Goal: Information Seeking & Learning: Learn about a topic

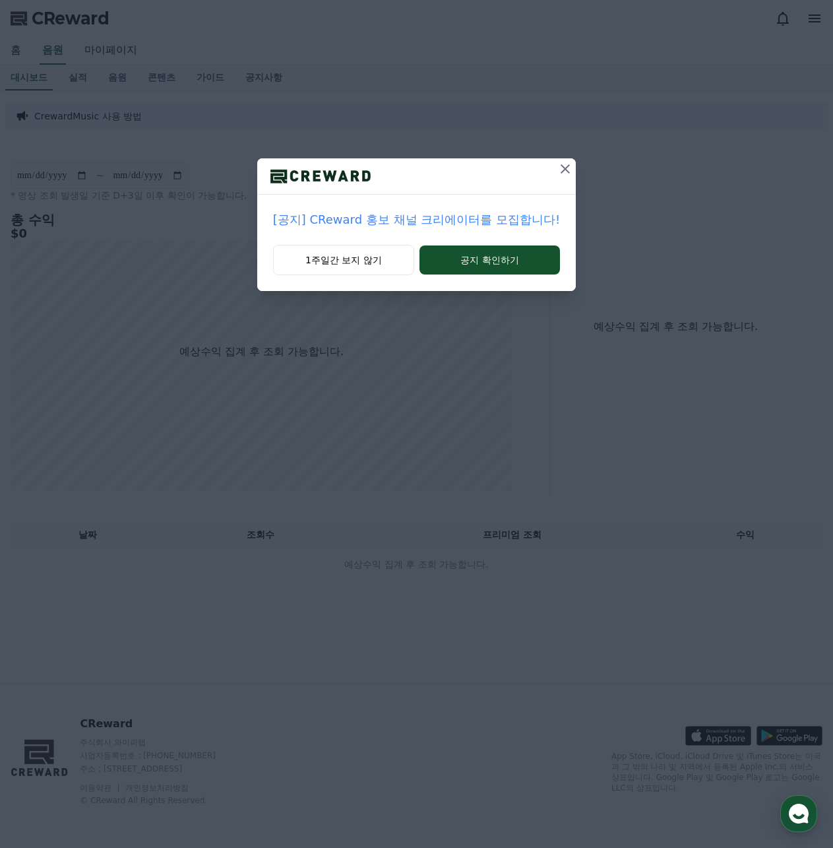
click at [558, 168] on icon at bounding box center [566, 169] width 16 height 16
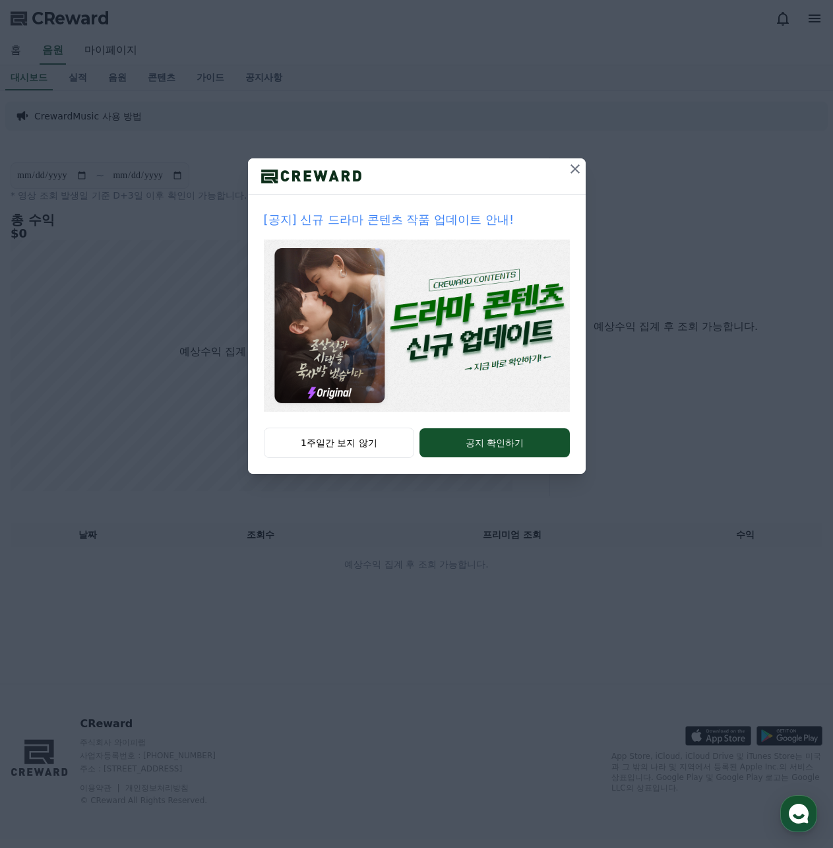
click at [573, 170] on icon at bounding box center [576, 169] width 16 height 16
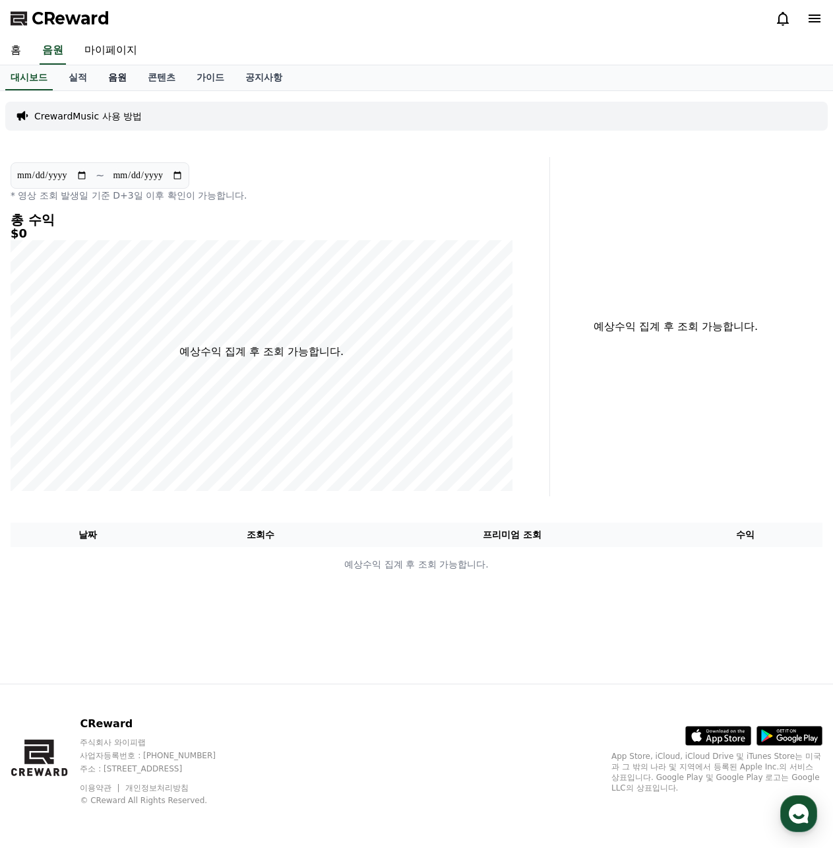
click at [125, 75] on link "음원" at bounding box center [118, 77] width 40 height 25
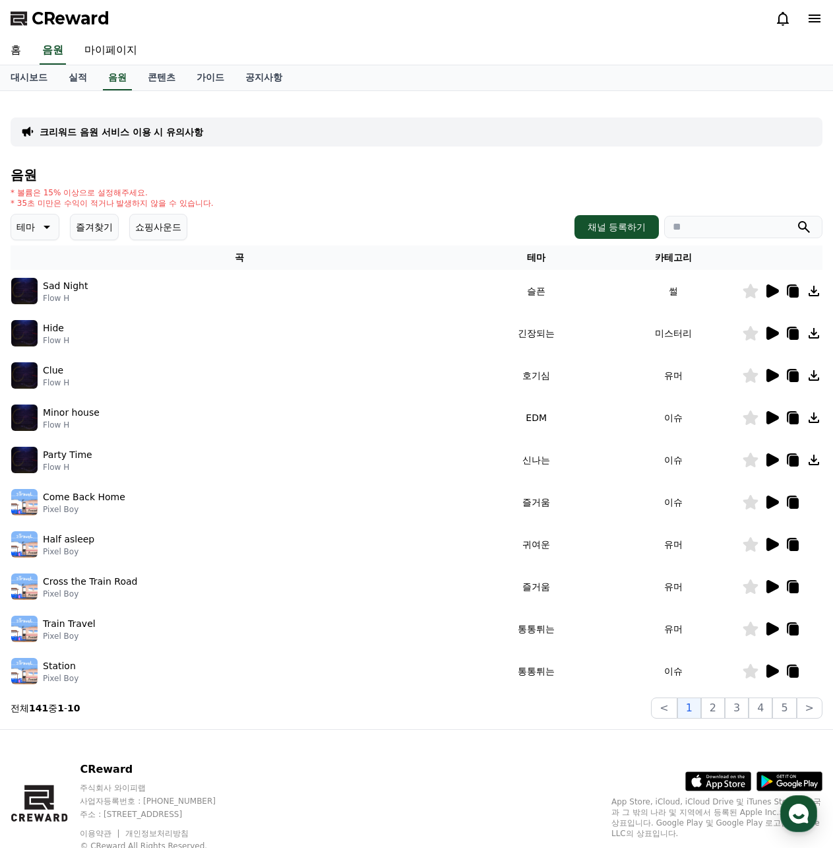
click at [48, 371] on p "Clue" at bounding box center [53, 371] width 20 height 14
click at [772, 372] on icon at bounding box center [773, 375] width 13 height 13
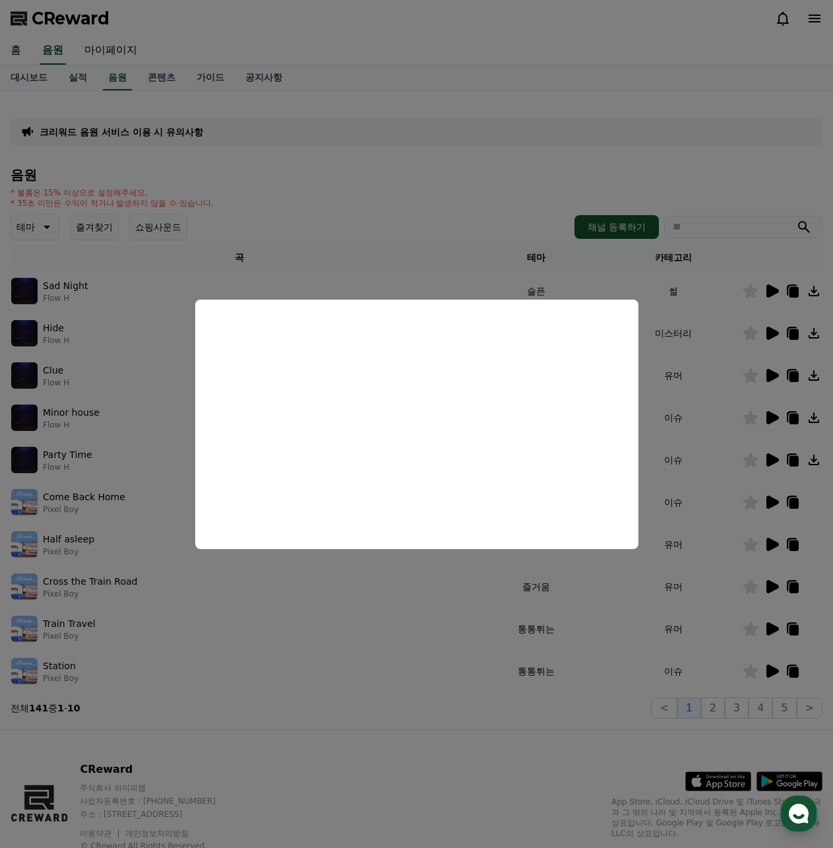
click at [386, 220] on button "close modal" at bounding box center [416, 424] width 833 height 848
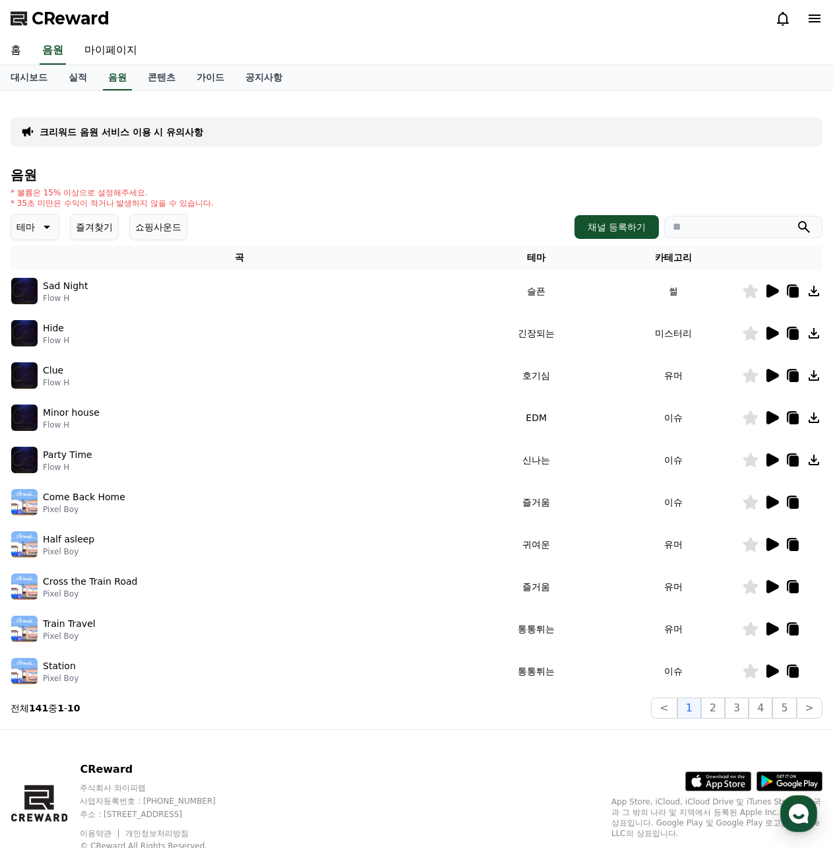
click at [700, 234] on input "search" at bounding box center [744, 227] width 158 height 22
paste input "**********"
type input "**********"
click at [797, 219] on button "submit" at bounding box center [805, 227] width 16 height 16
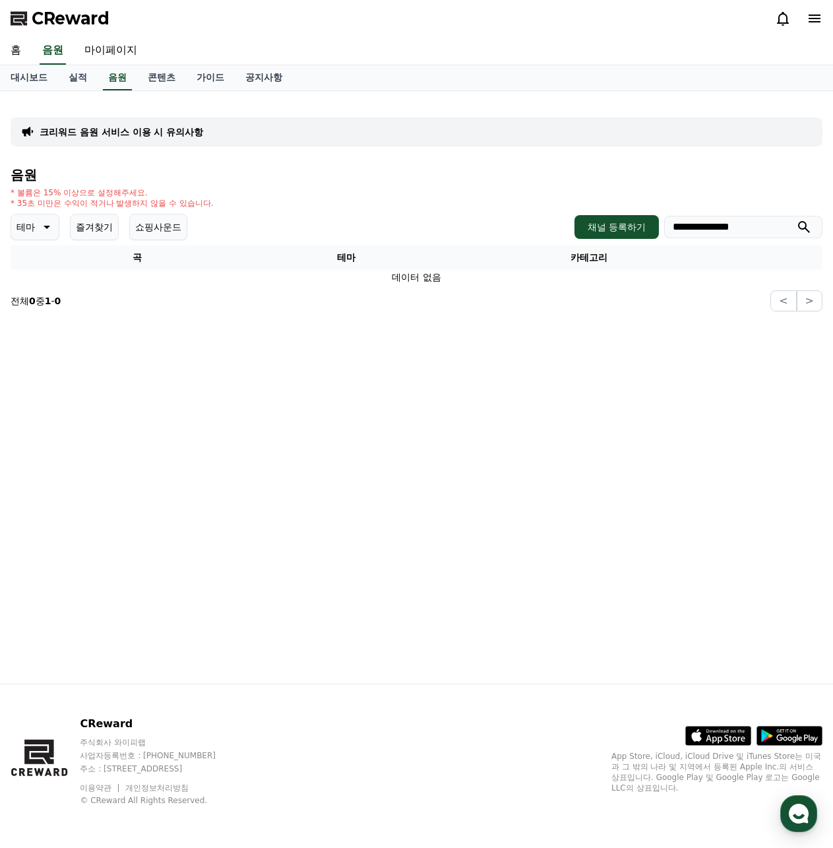
drag, startPoint x: 747, startPoint y: 226, endPoint x: 544, endPoint y: 230, distance: 203.3
click at [548, 230] on div "**********" at bounding box center [417, 227] width 812 height 26
click at [251, 198] on div "* 볼륨은 15% 이상으로 설정해주세요. * 35초 미만은 수익이 적거나 발생하지 않을 수 있습니다." at bounding box center [417, 197] width 812 height 21
click at [114, 85] on link "음원" at bounding box center [117, 77] width 29 height 25
click at [116, 81] on link "음원" at bounding box center [117, 77] width 29 height 25
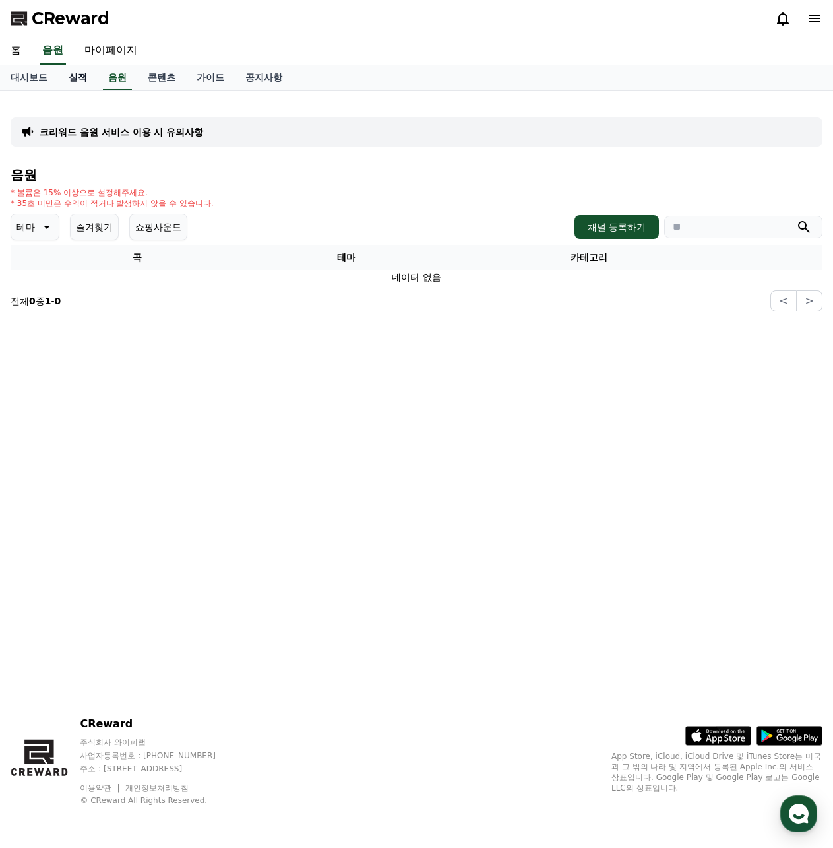
click at [79, 81] on link "실적" at bounding box center [78, 77] width 40 height 25
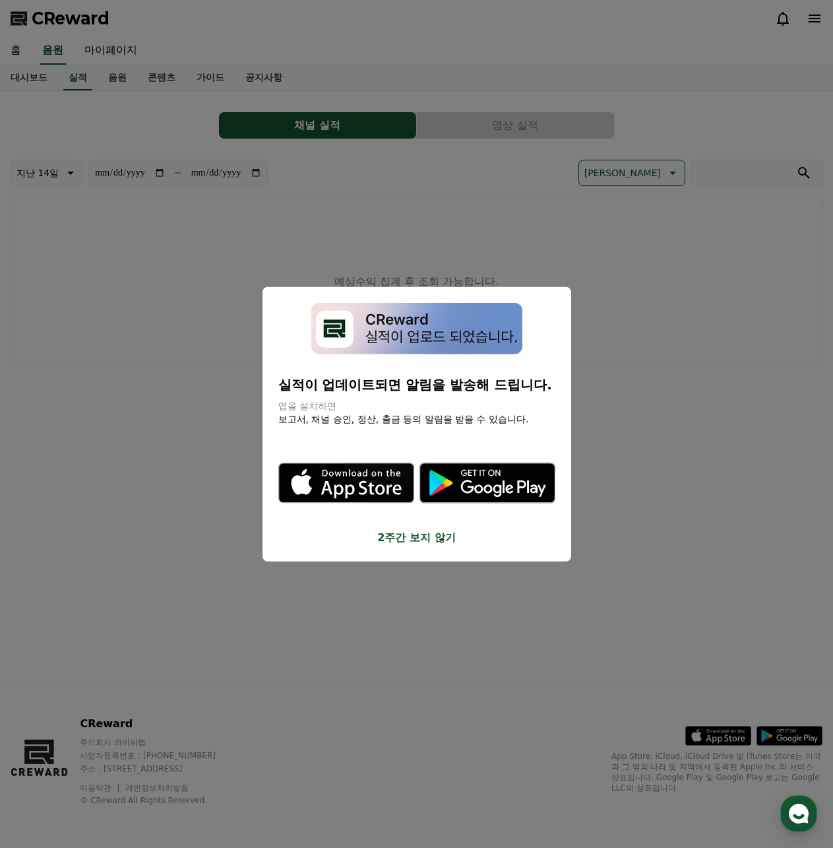
click at [438, 536] on button "2주간 보지 않기" at bounding box center [416, 538] width 277 height 16
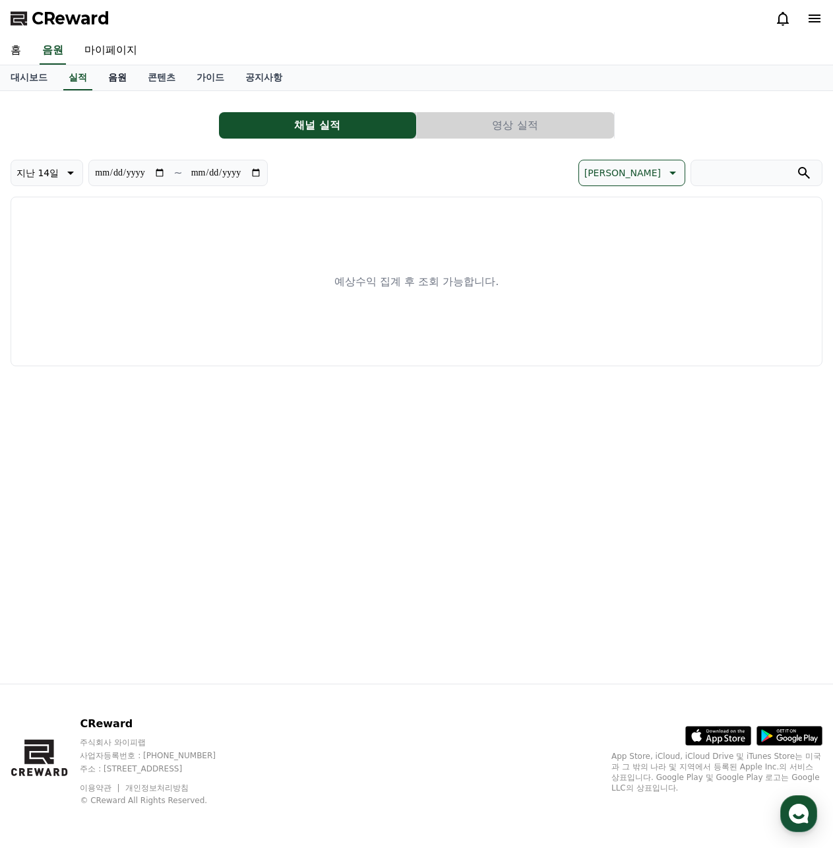
click at [112, 73] on link "음원" at bounding box center [118, 77] width 40 height 25
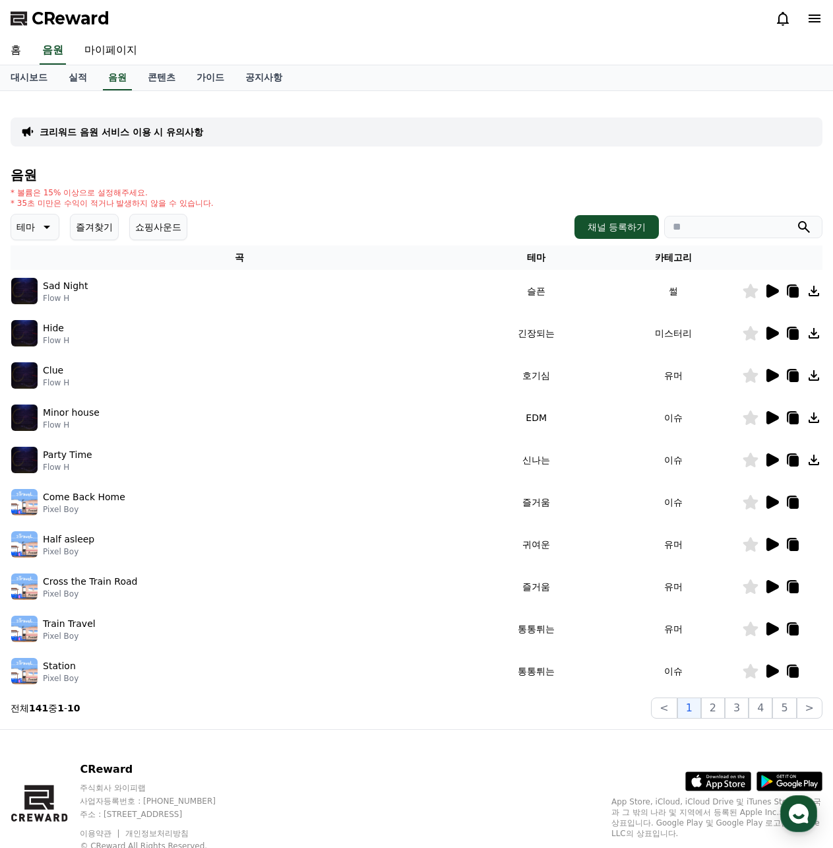
click at [766, 462] on icon at bounding box center [772, 460] width 16 height 16
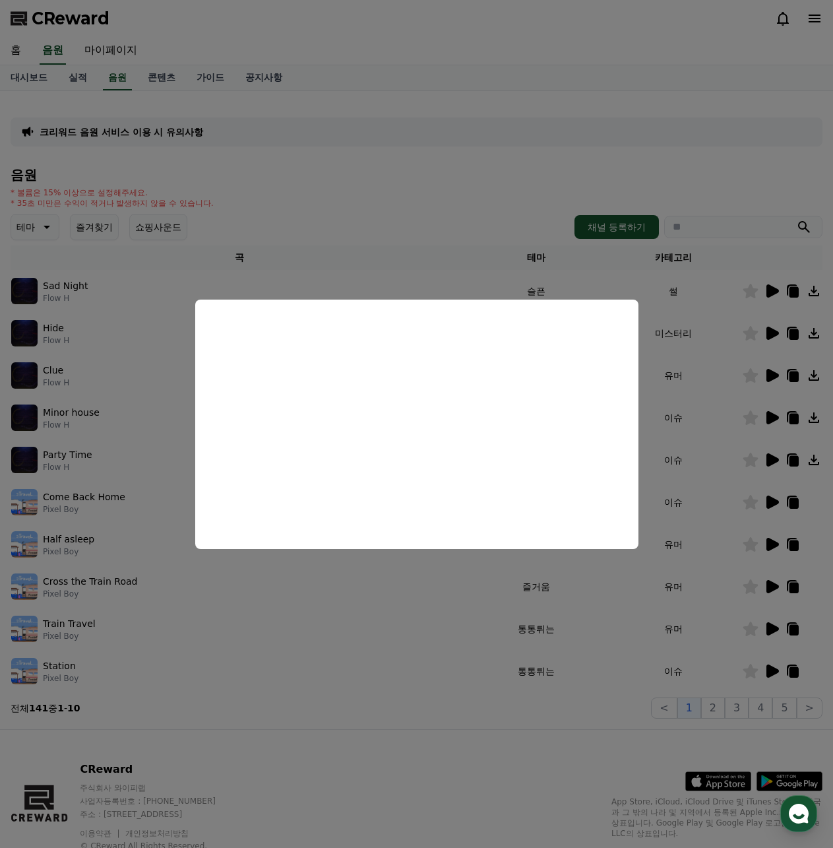
click at [603, 591] on button "close modal" at bounding box center [416, 424] width 833 height 848
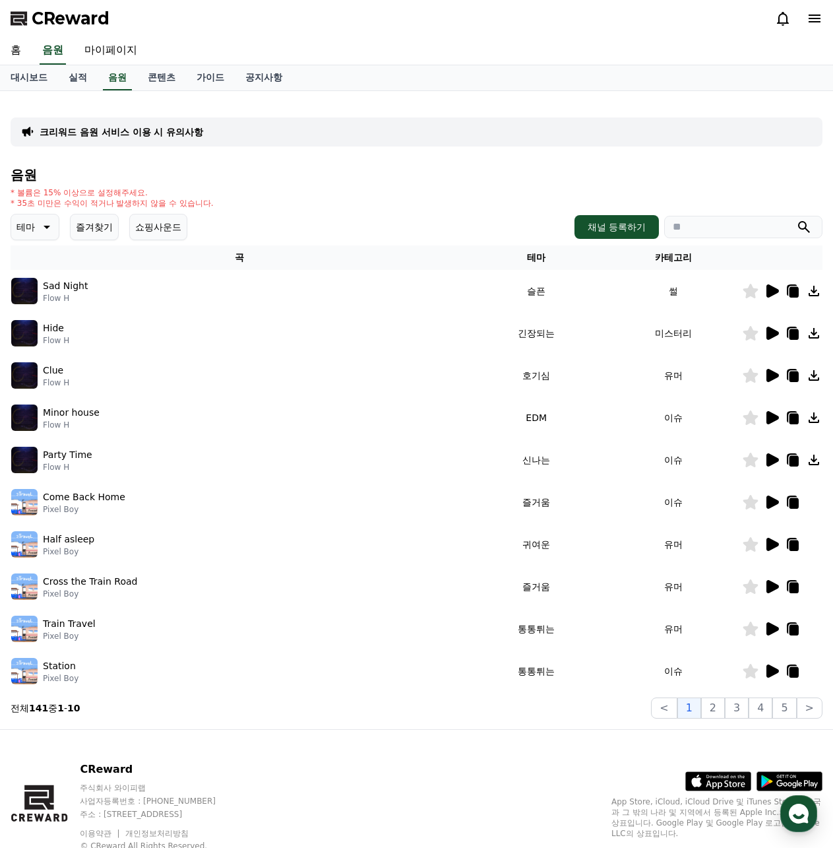
click at [767, 539] on icon at bounding box center [773, 544] width 13 height 13
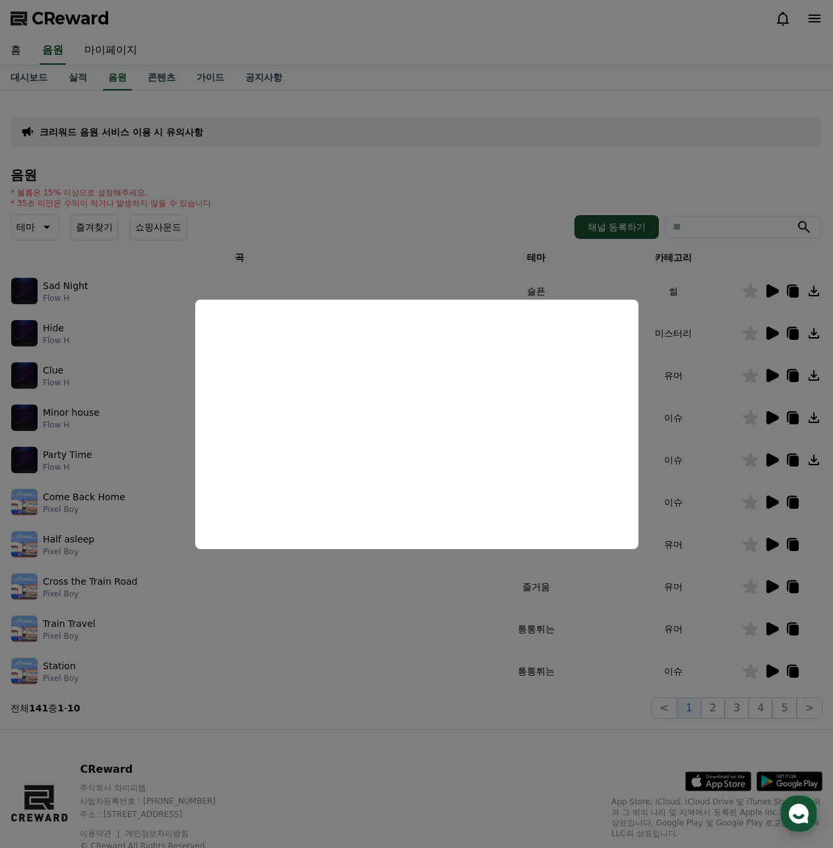
click at [418, 587] on button "close modal" at bounding box center [416, 424] width 833 height 848
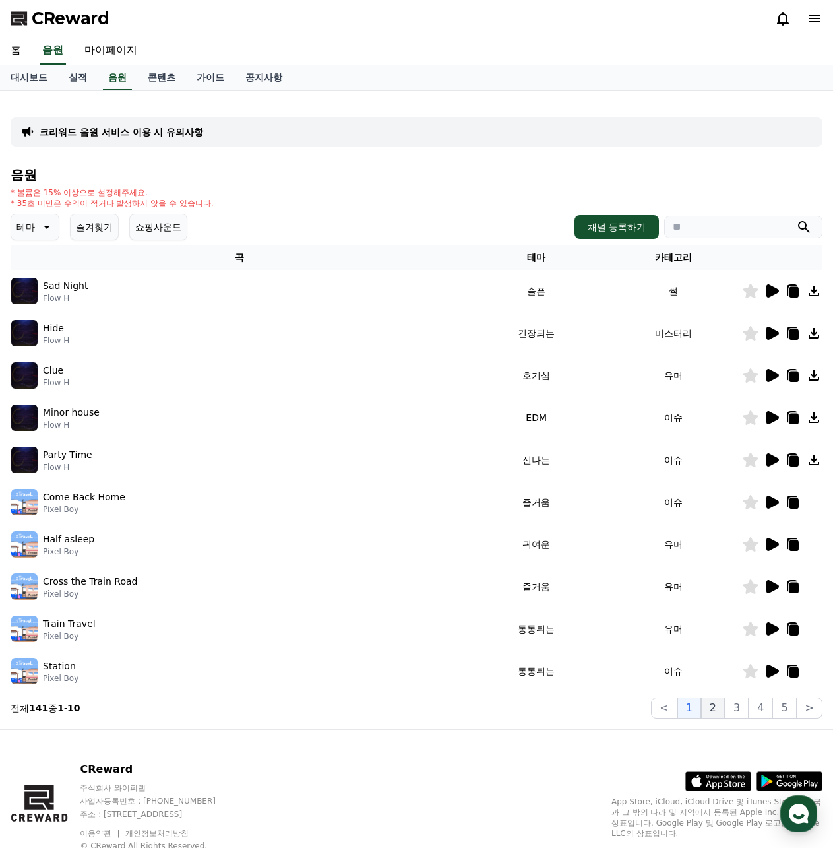
click at [709, 705] on button "2" at bounding box center [713, 708] width 24 height 21
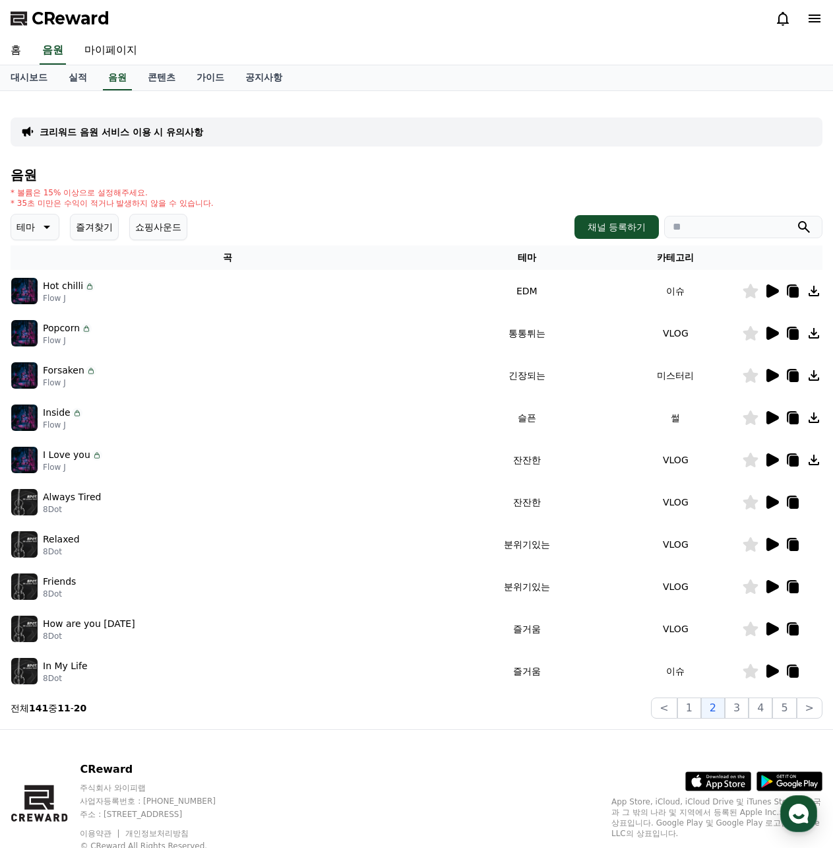
click at [767, 332] on icon at bounding box center [773, 333] width 13 height 13
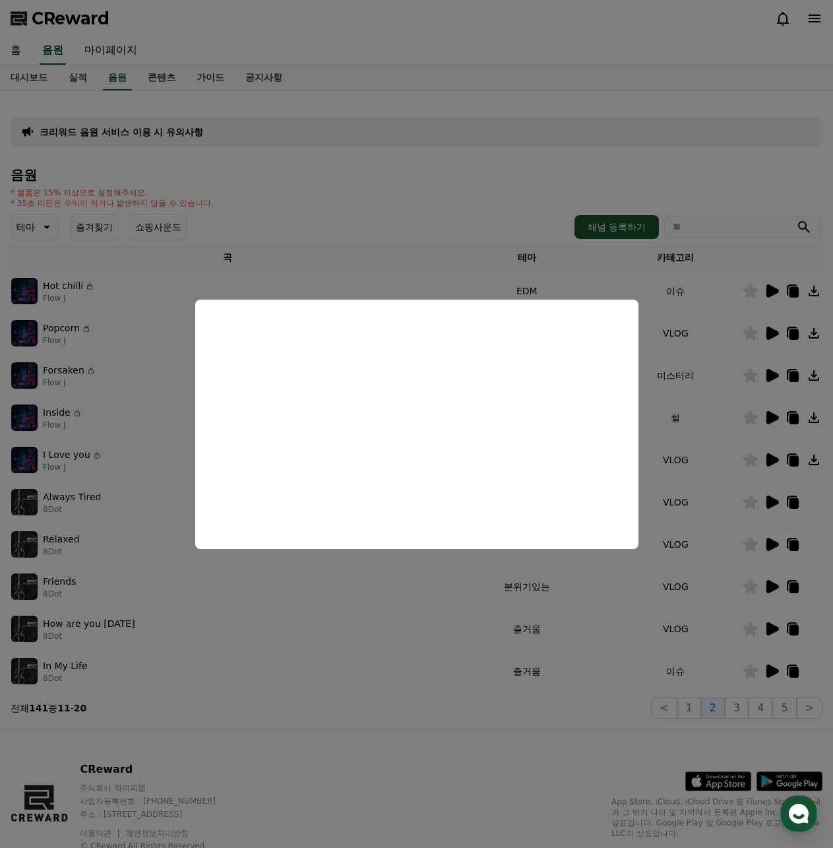
click at [456, 591] on button "close modal" at bounding box center [416, 424] width 833 height 848
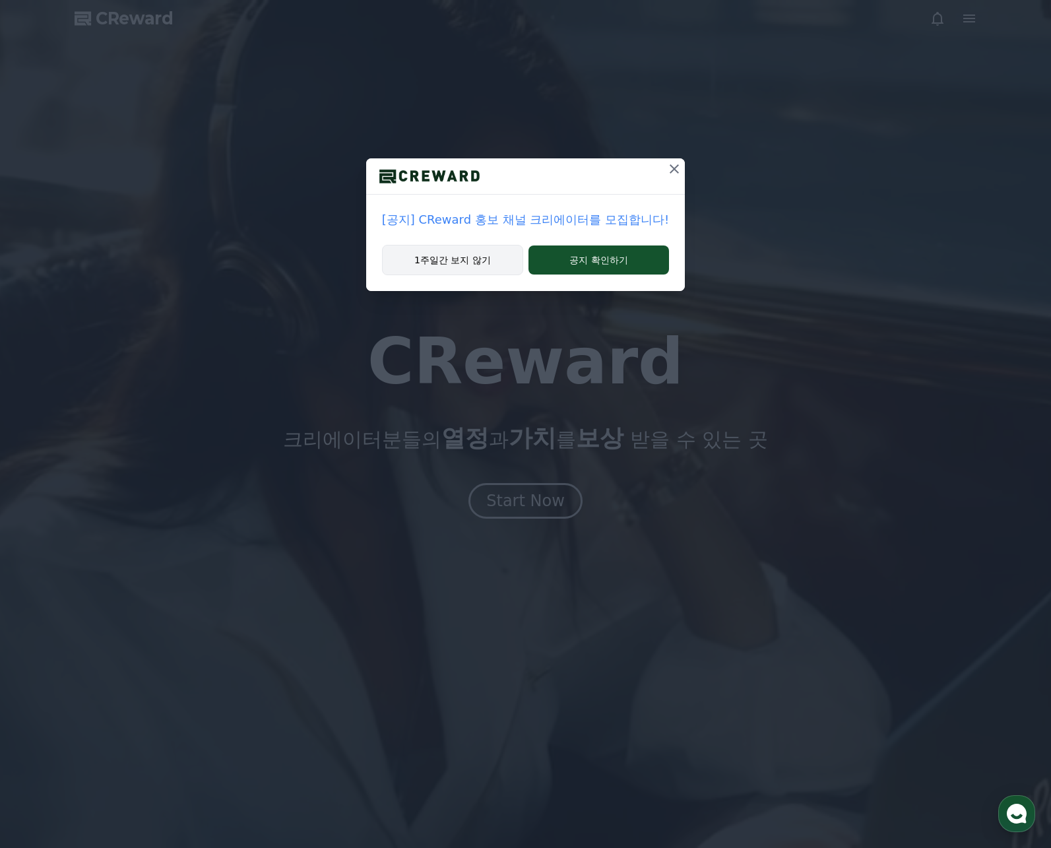
click at [475, 258] on button "1주일간 보지 않기" at bounding box center [452, 260] width 141 height 30
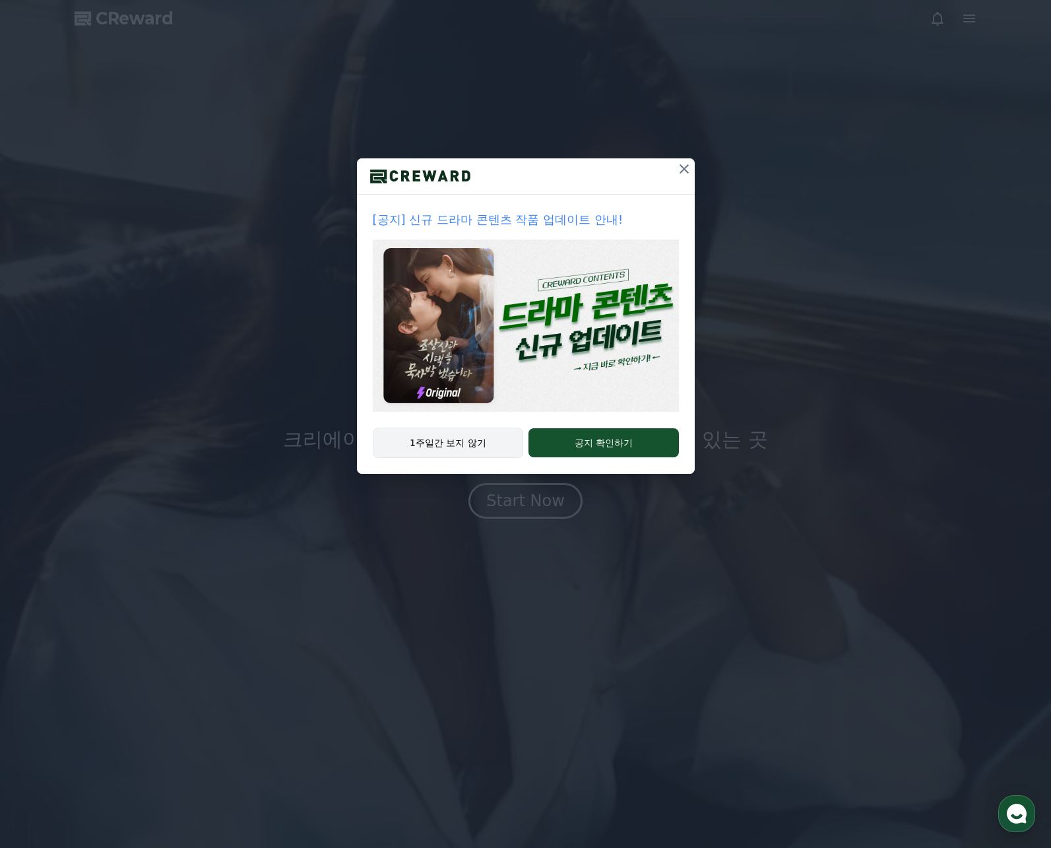
click at [415, 447] on button "1주일간 보지 않기" at bounding box center [448, 443] width 151 height 30
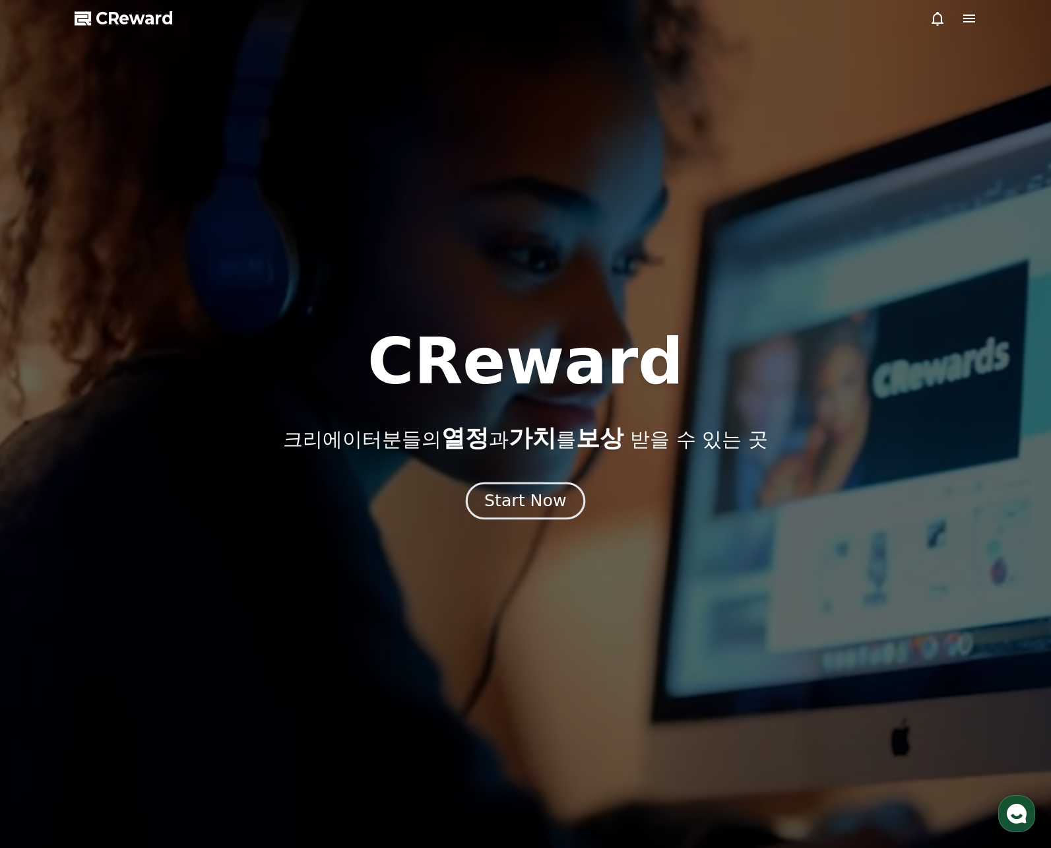
click at [524, 507] on div "Start Now" at bounding box center [525, 501] width 82 height 22
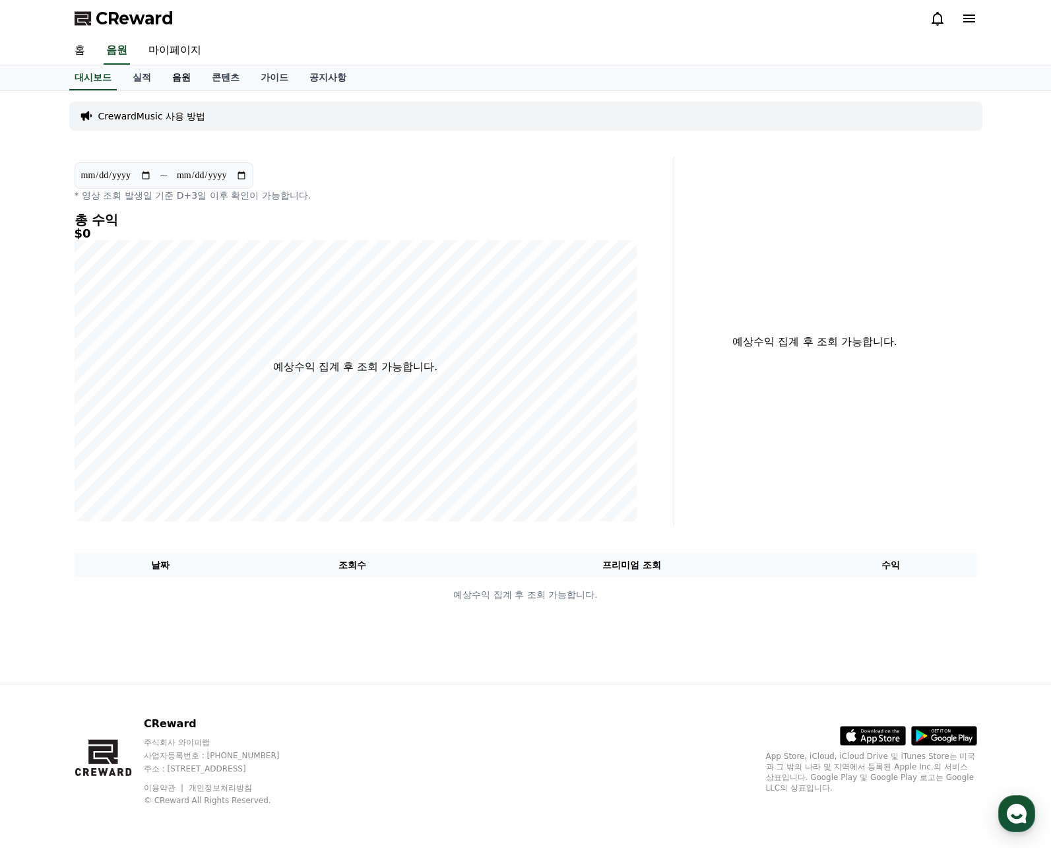
click at [187, 79] on link "음원" at bounding box center [182, 77] width 40 height 25
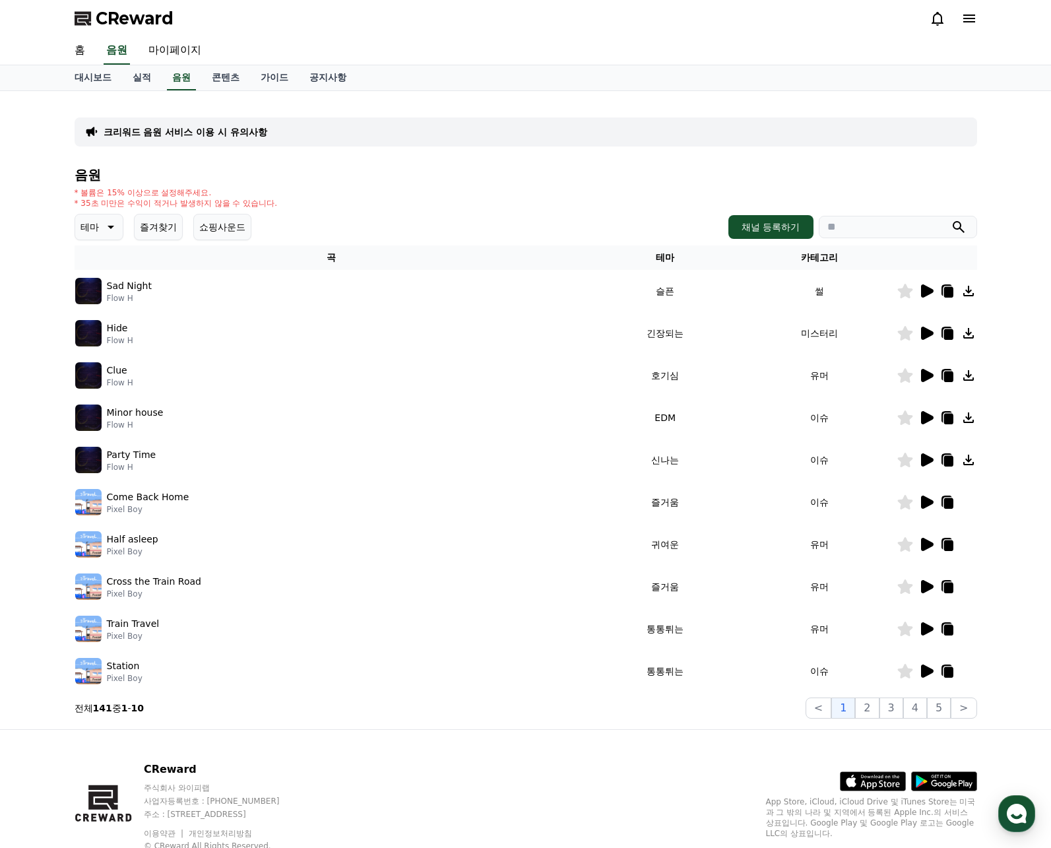
click at [135, 288] on p "Sad Night" at bounding box center [129, 286] width 45 height 14
click at [117, 232] on button "테마" at bounding box center [99, 227] width 49 height 26
click at [97, 336] on button "호기심" at bounding box center [96, 330] width 38 height 29
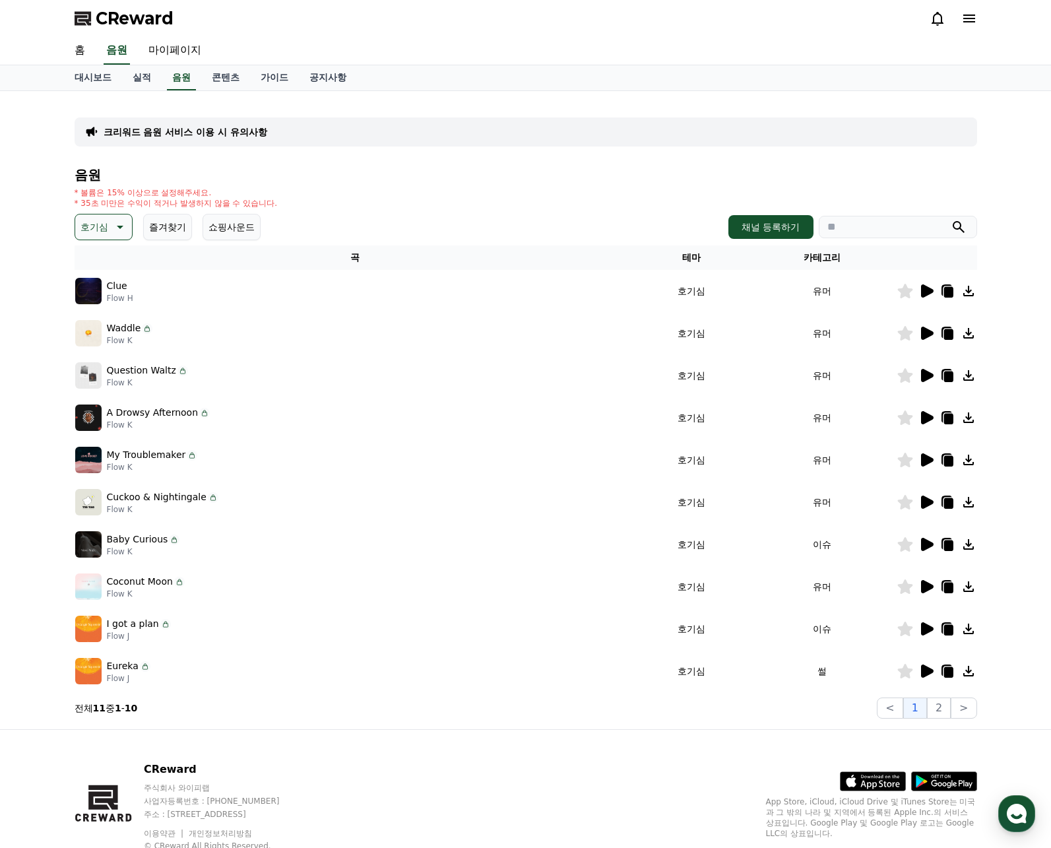
click at [925, 289] on icon at bounding box center [927, 290] width 13 height 13
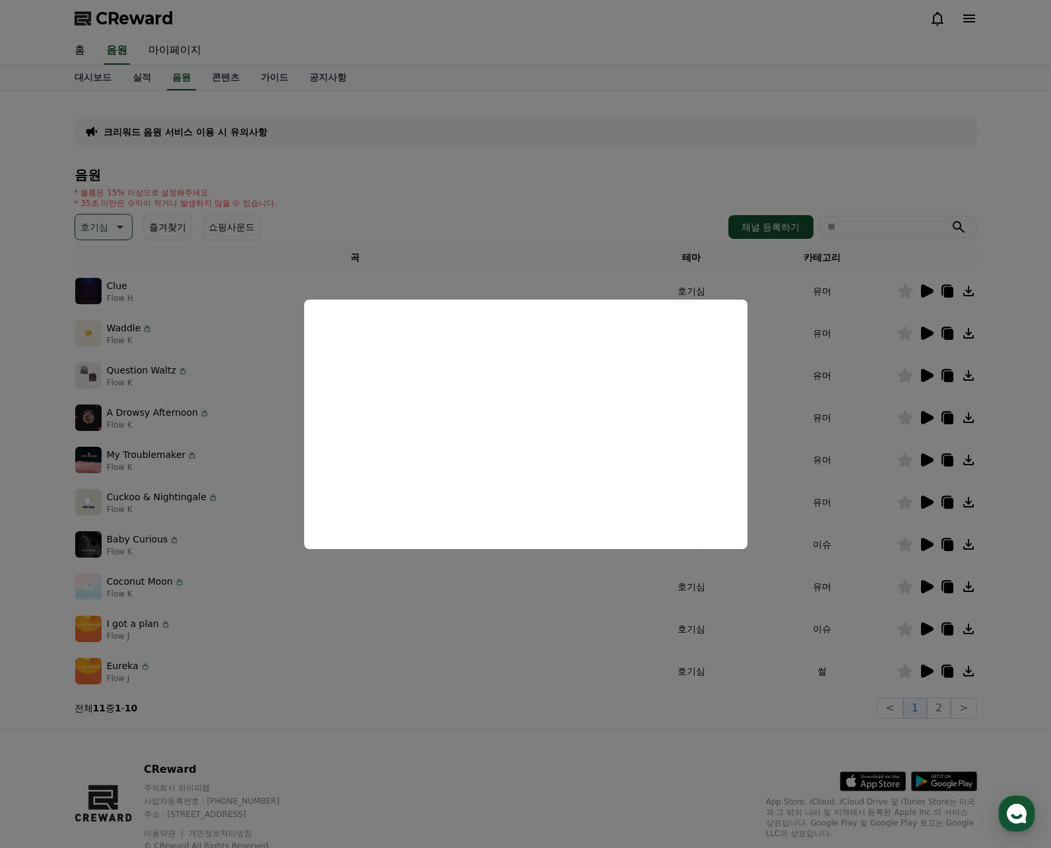
click at [876, 345] on button "close modal" at bounding box center [525, 424] width 1051 height 848
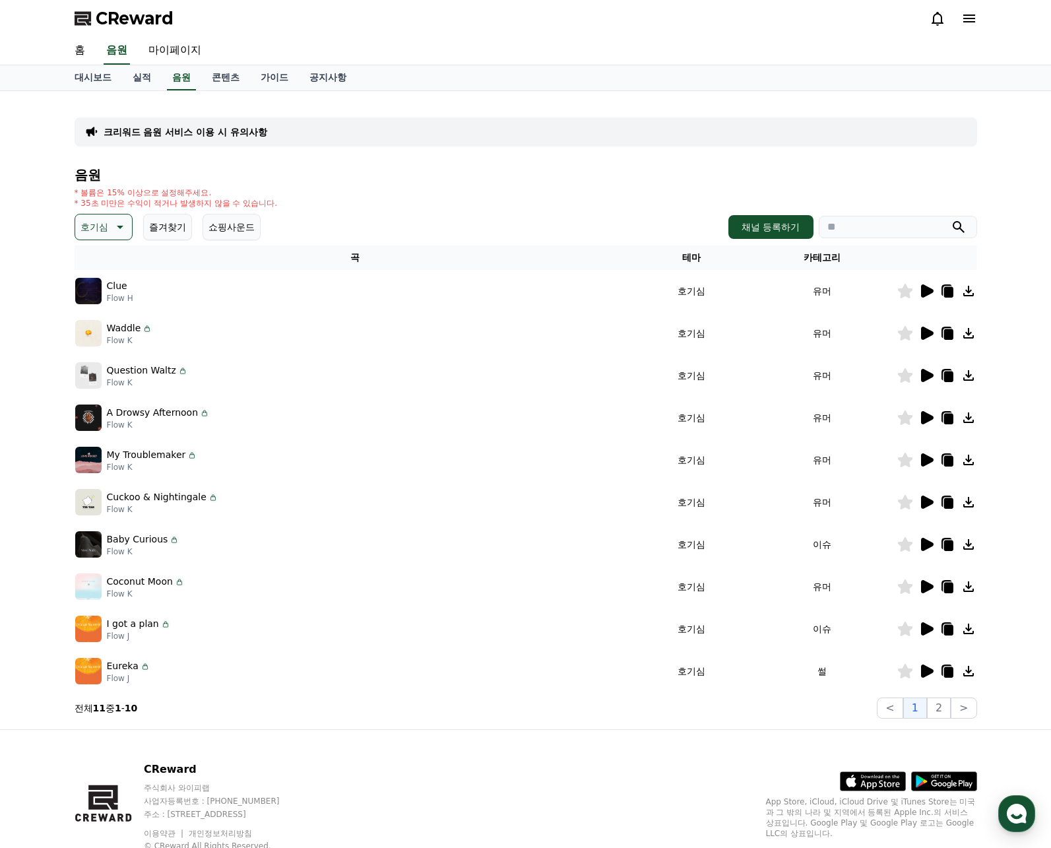
click at [927, 329] on icon at bounding box center [927, 333] width 13 height 13
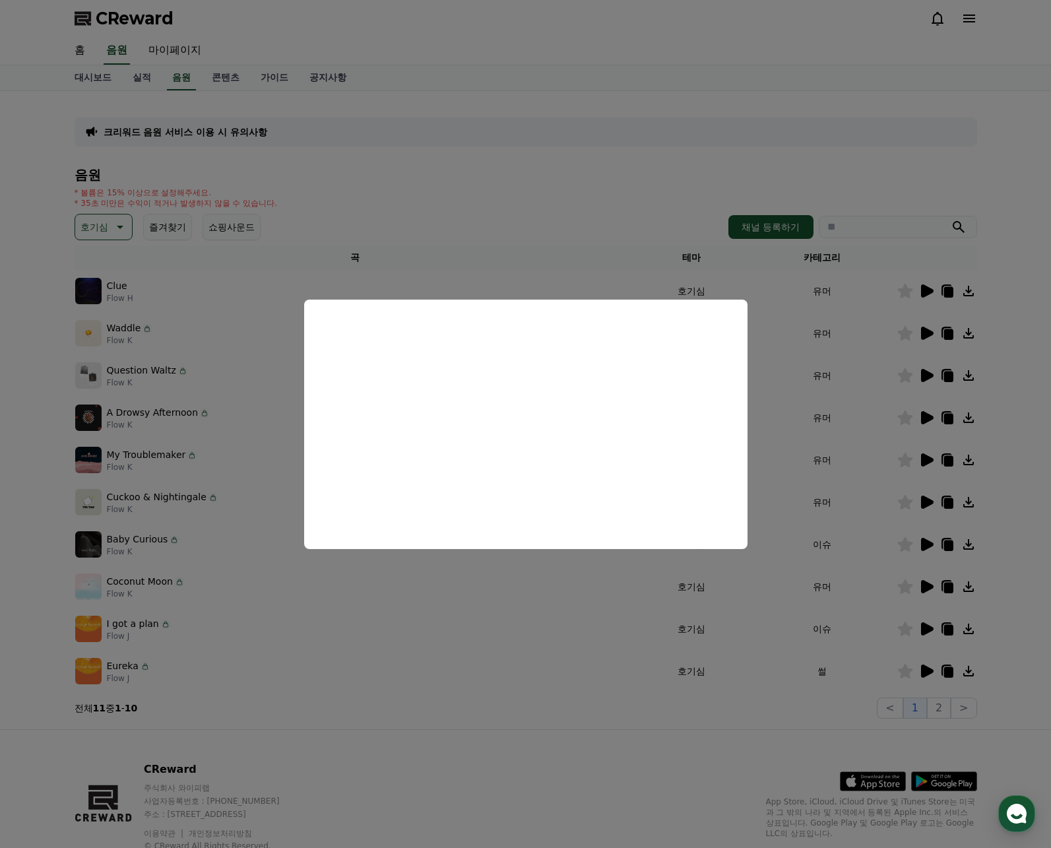
click at [857, 387] on button "close modal" at bounding box center [525, 424] width 1051 height 848
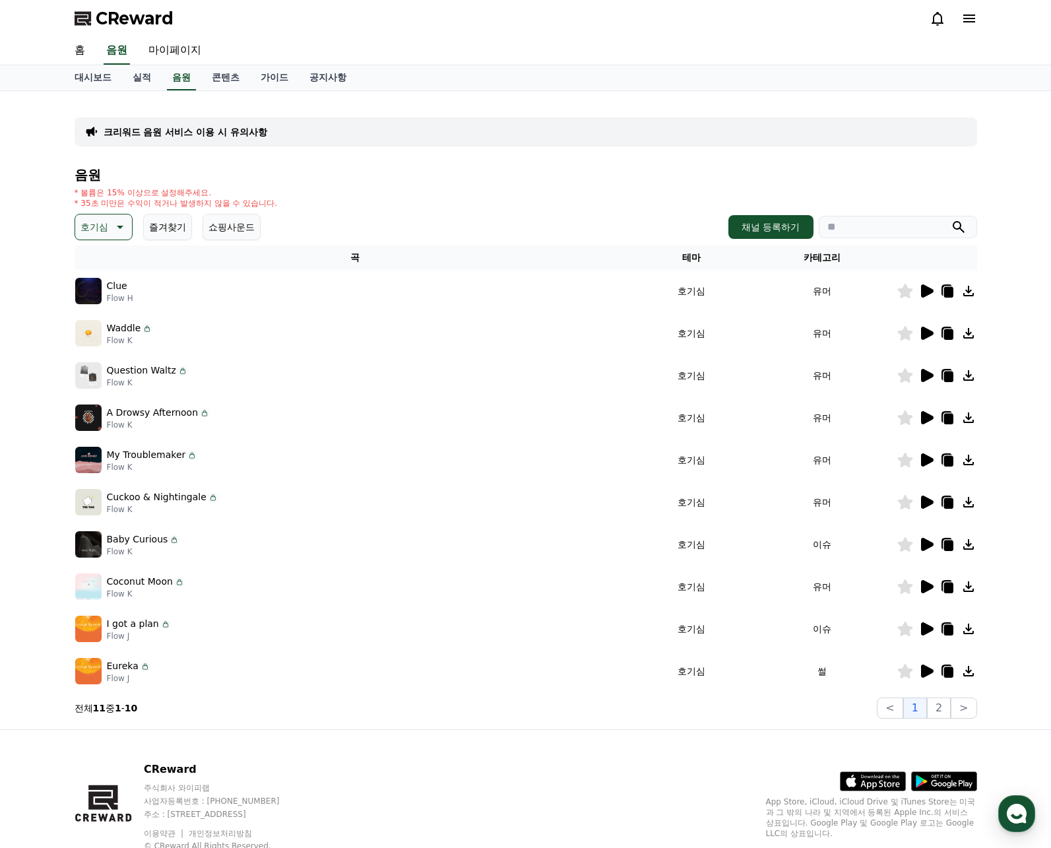
click at [924, 374] on icon at bounding box center [927, 375] width 13 height 13
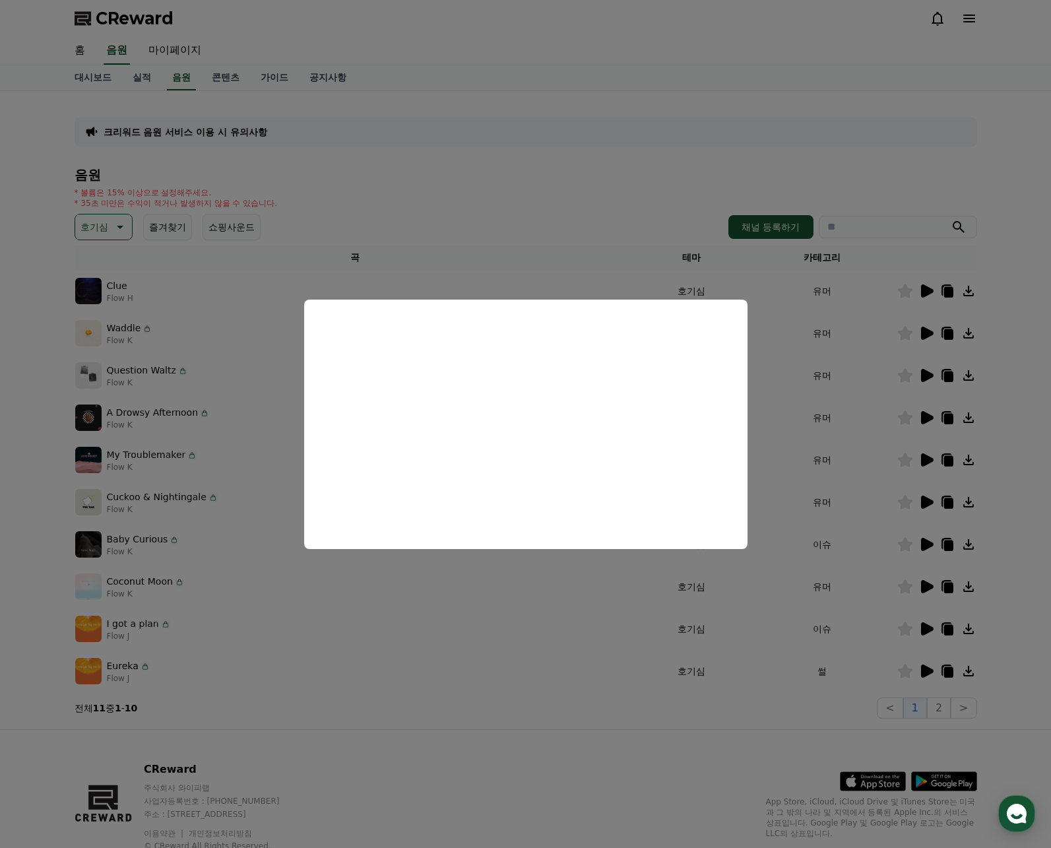
click at [847, 412] on button "close modal" at bounding box center [525, 424] width 1051 height 848
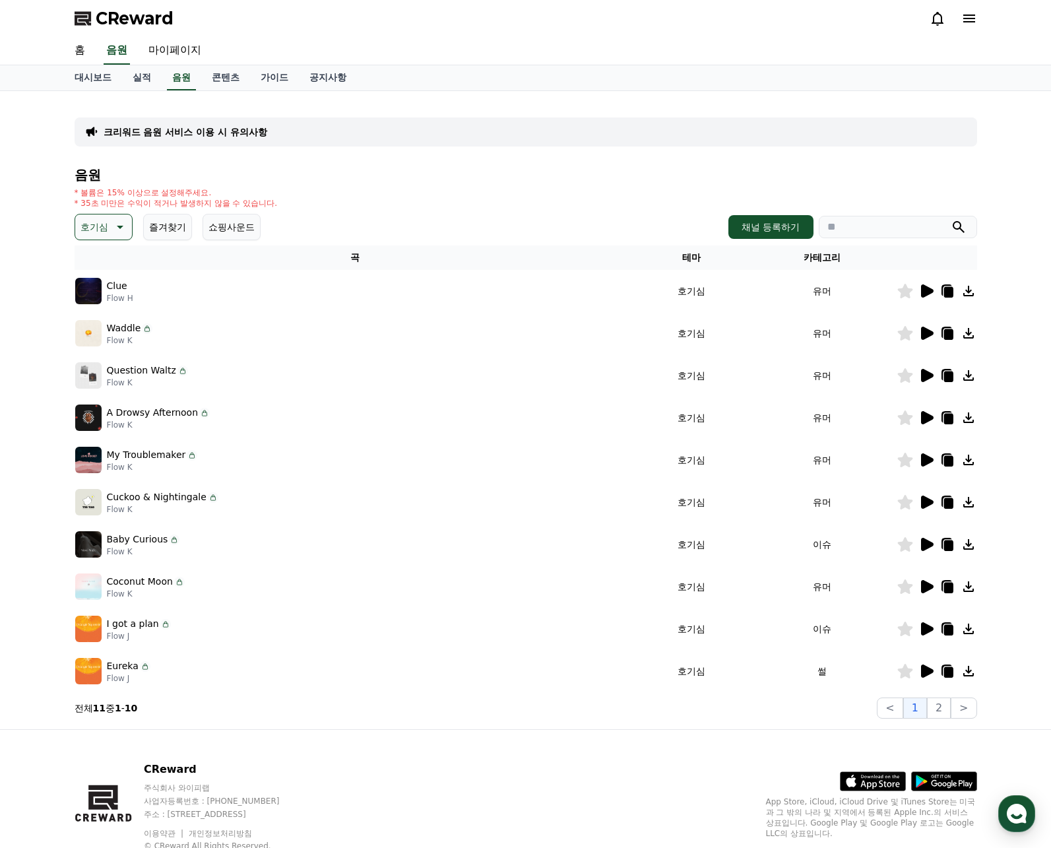
click at [929, 422] on icon at bounding box center [927, 418] width 16 height 16
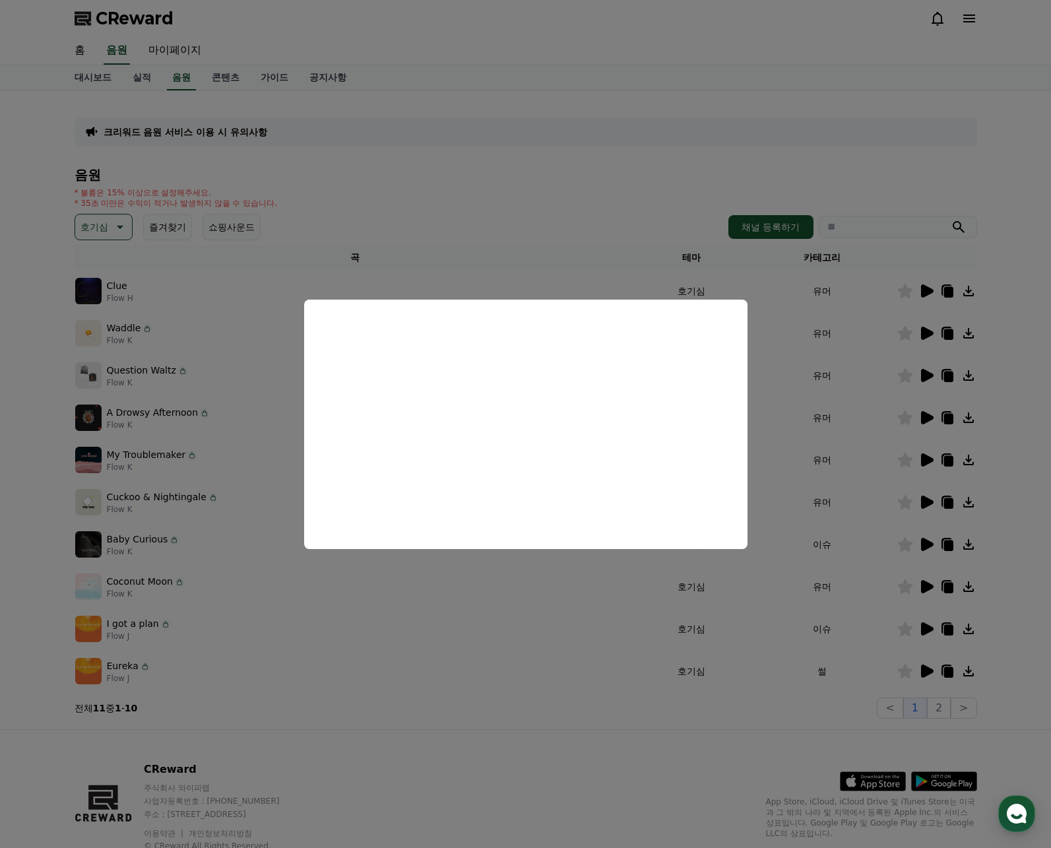
click at [849, 460] on button "close modal" at bounding box center [525, 424] width 1051 height 848
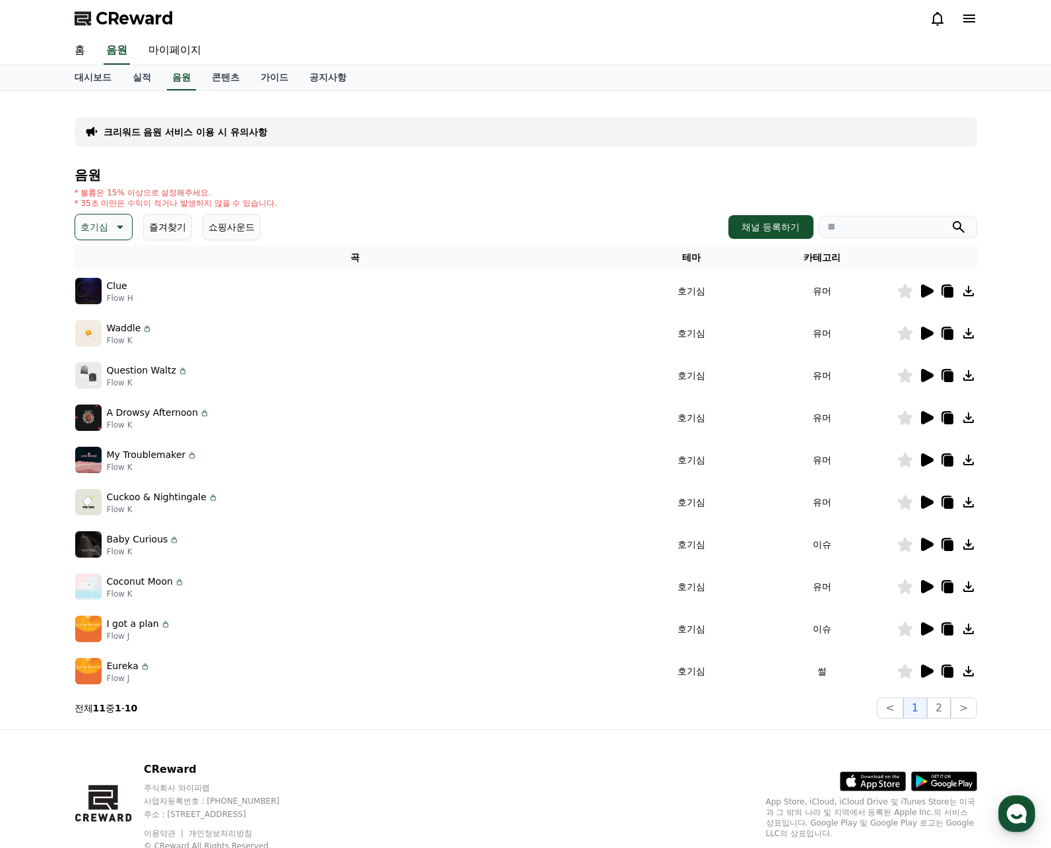
click at [921, 460] on icon at bounding box center [927, 459] width 13 height 13
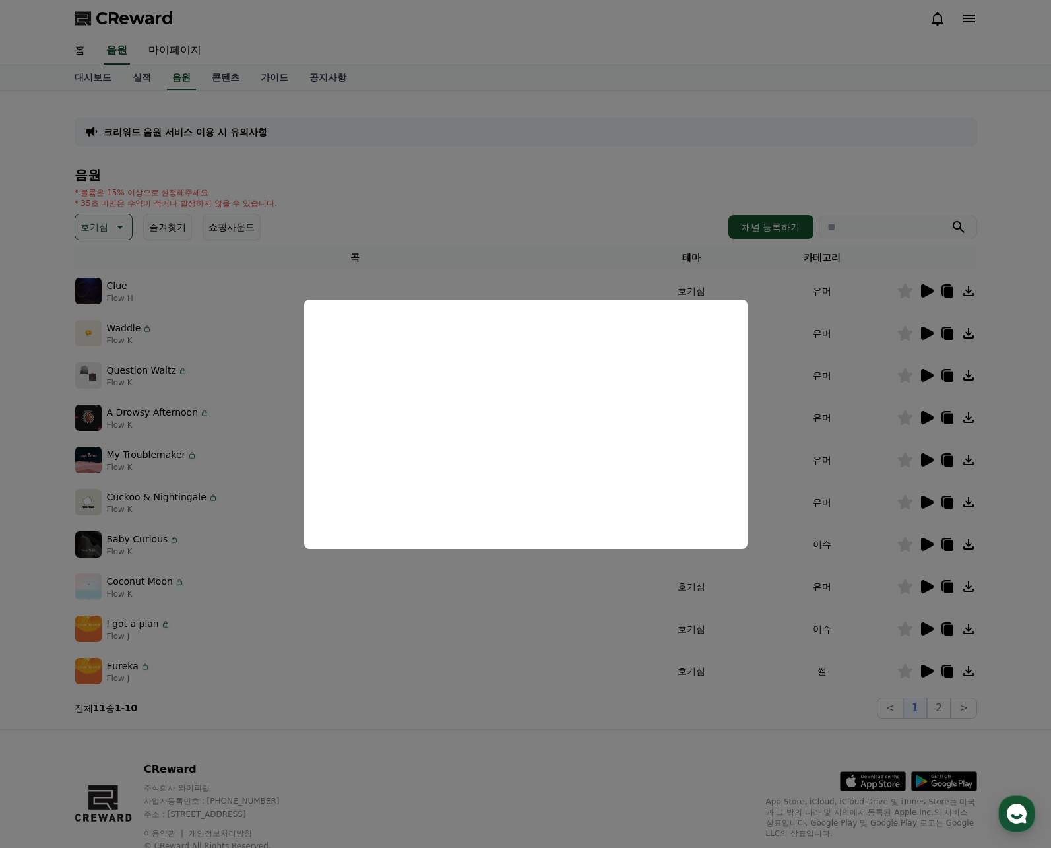
click at [837, 463] on button "close modal" at bounding box center [525, 424] width 1051 height 848
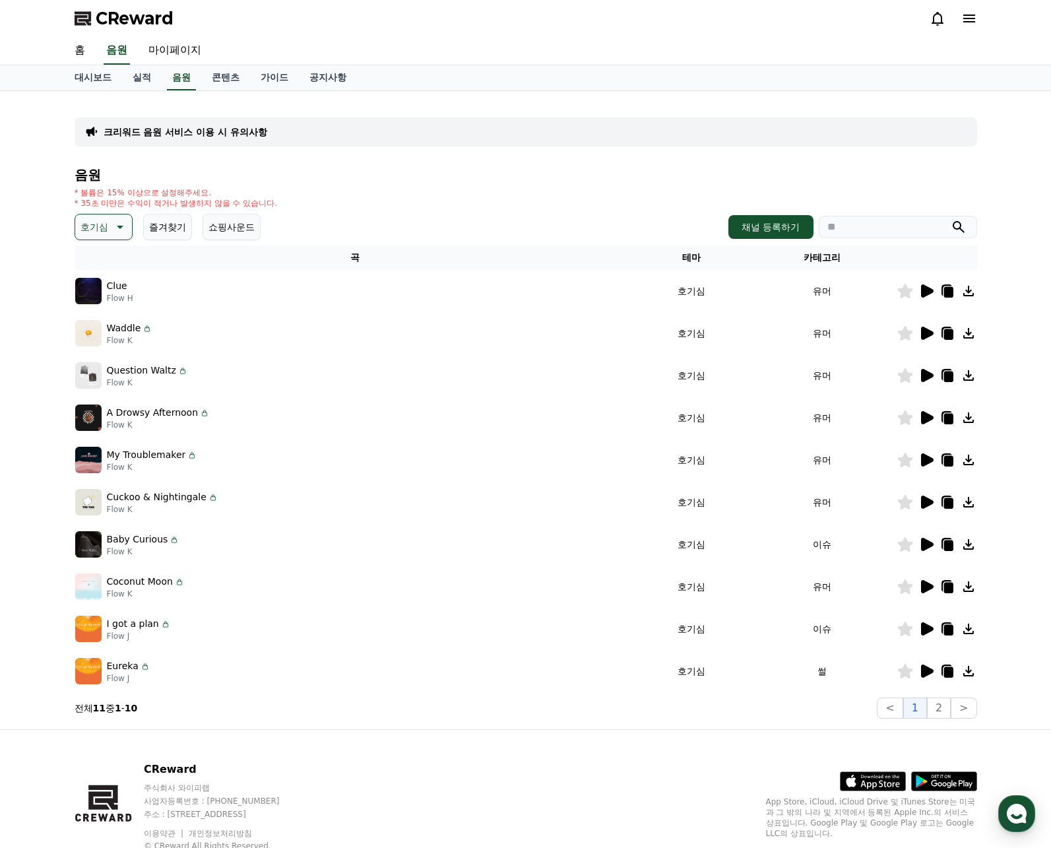
click at [94, 238] on button "호기심" at bounding box center [104, 227] width 58 height 26
click at [105, 281] on button "밝은" at bounding box center [91, 267] width 29 height 29
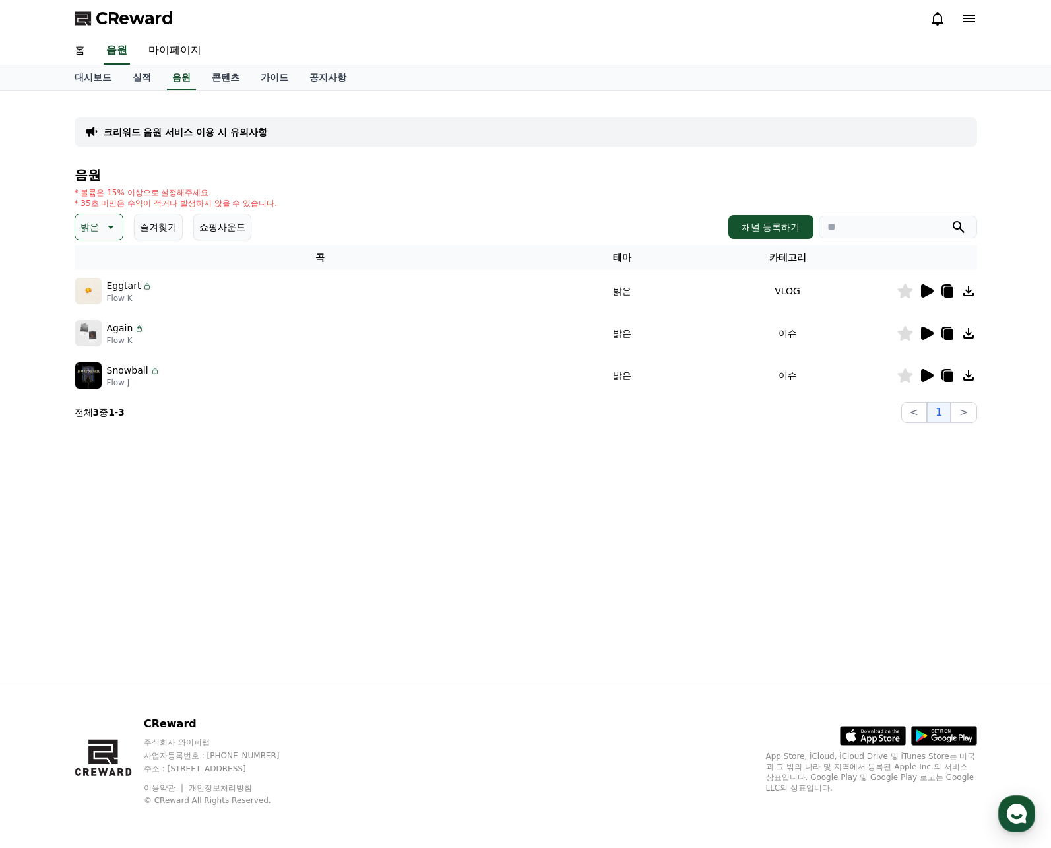
click at [921, 292] on icon at bounding box center [927, 291] width 16 height 16
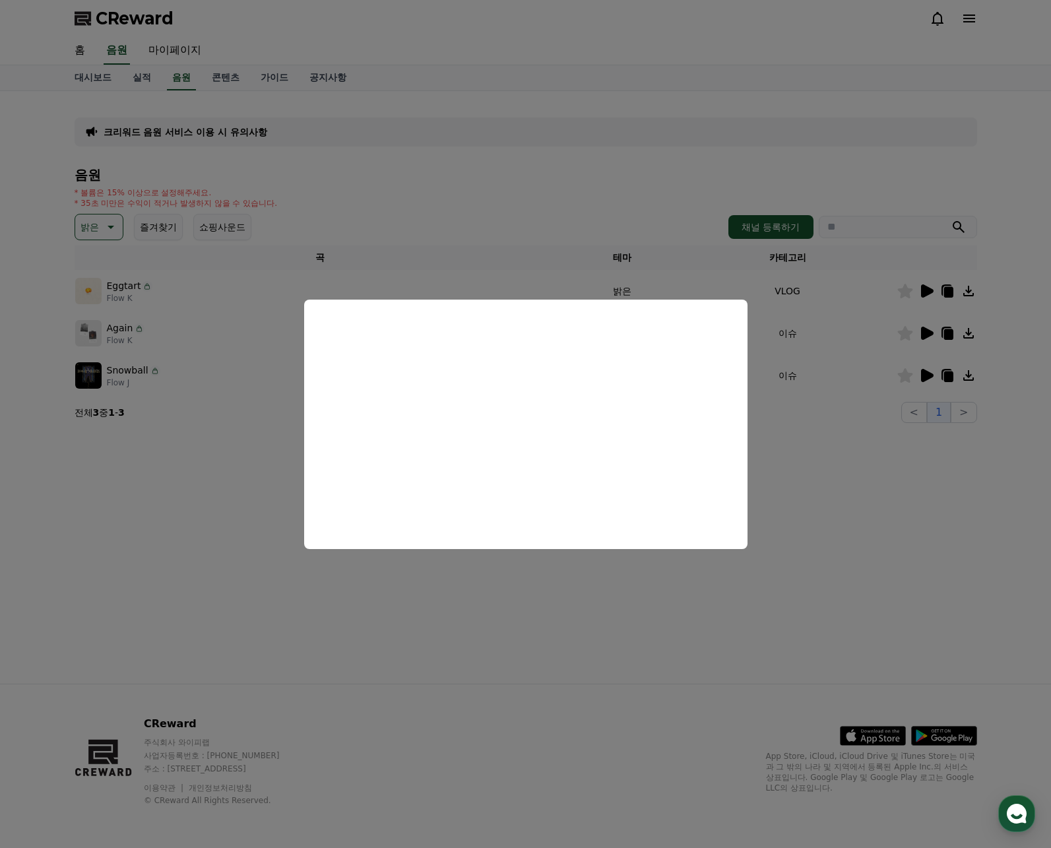
click at [213, 405] on button "close modal" at bounding box center [525, 424] width 1051 height 848
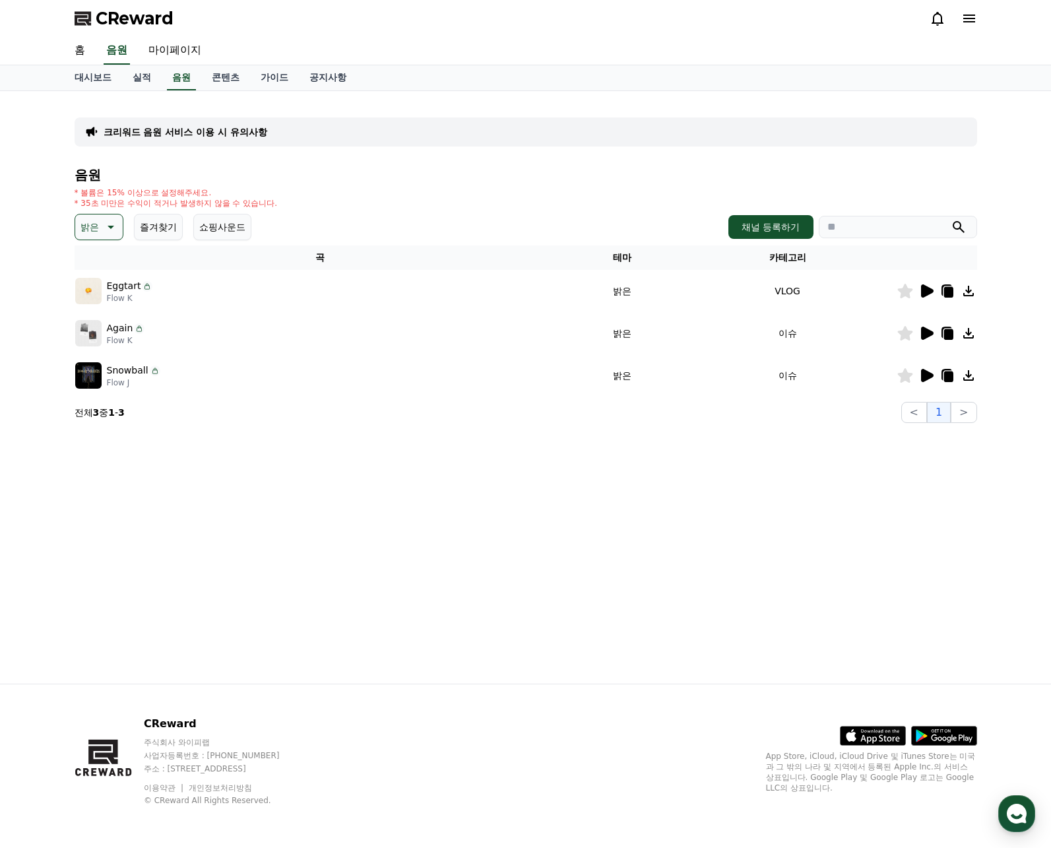
click at [108, 240] on button "밝은" at bounding box center [99, 227] width 49 height 26
click at [106, 309] on button "통통튀는" at bounding box center [101, 301] width 48 height 29
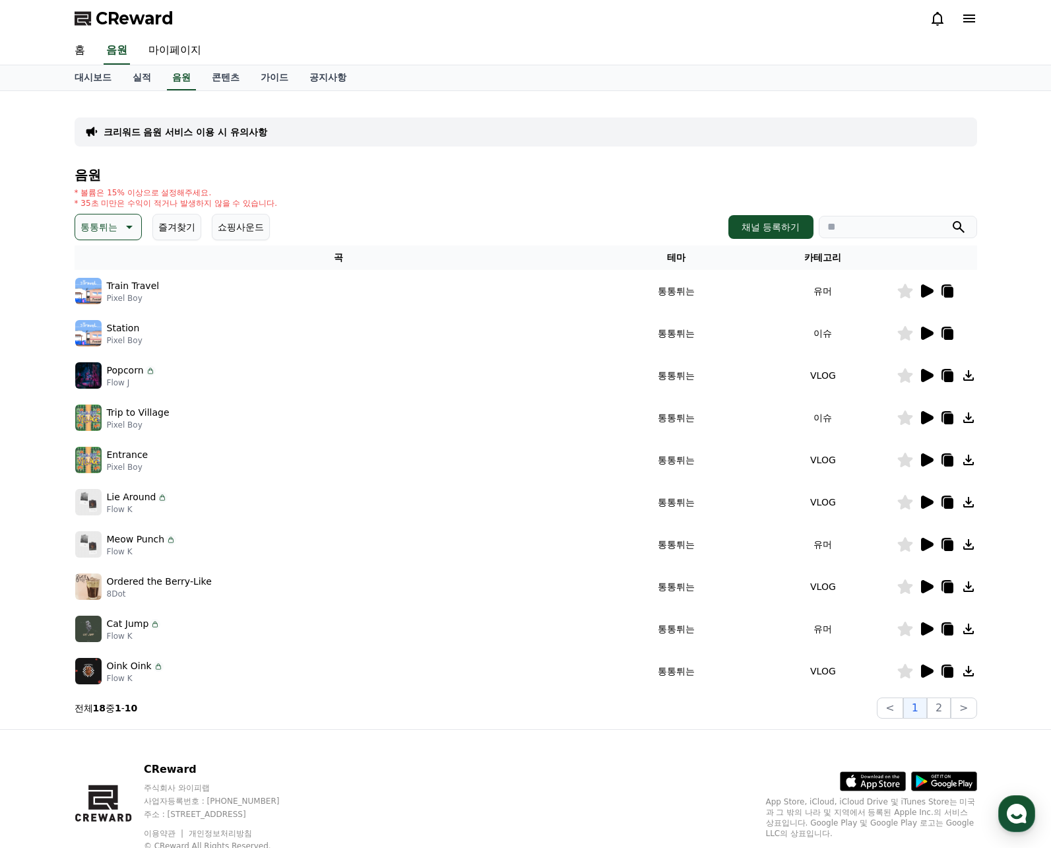
click at [919, 291] on icon at bounding box center [927, 291] width 16 height 16
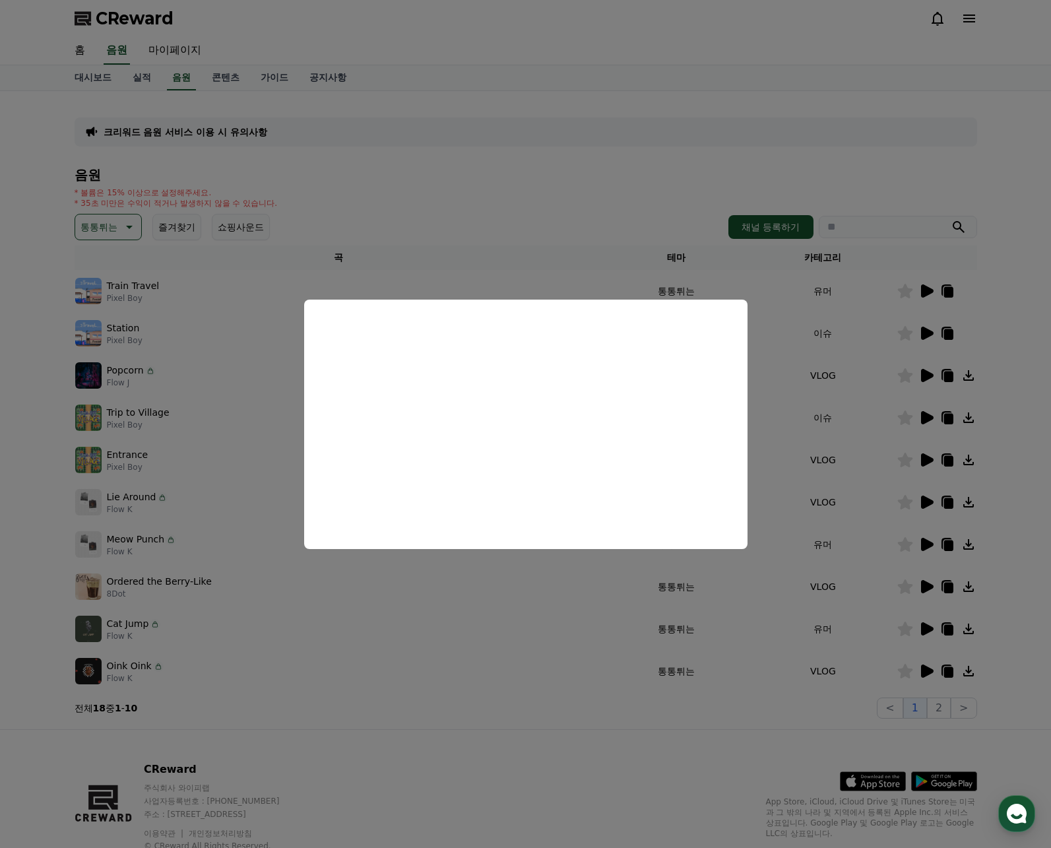
click at [127, 237] on button "close modal" at bounding box center [525, 424] width 1051 height 848
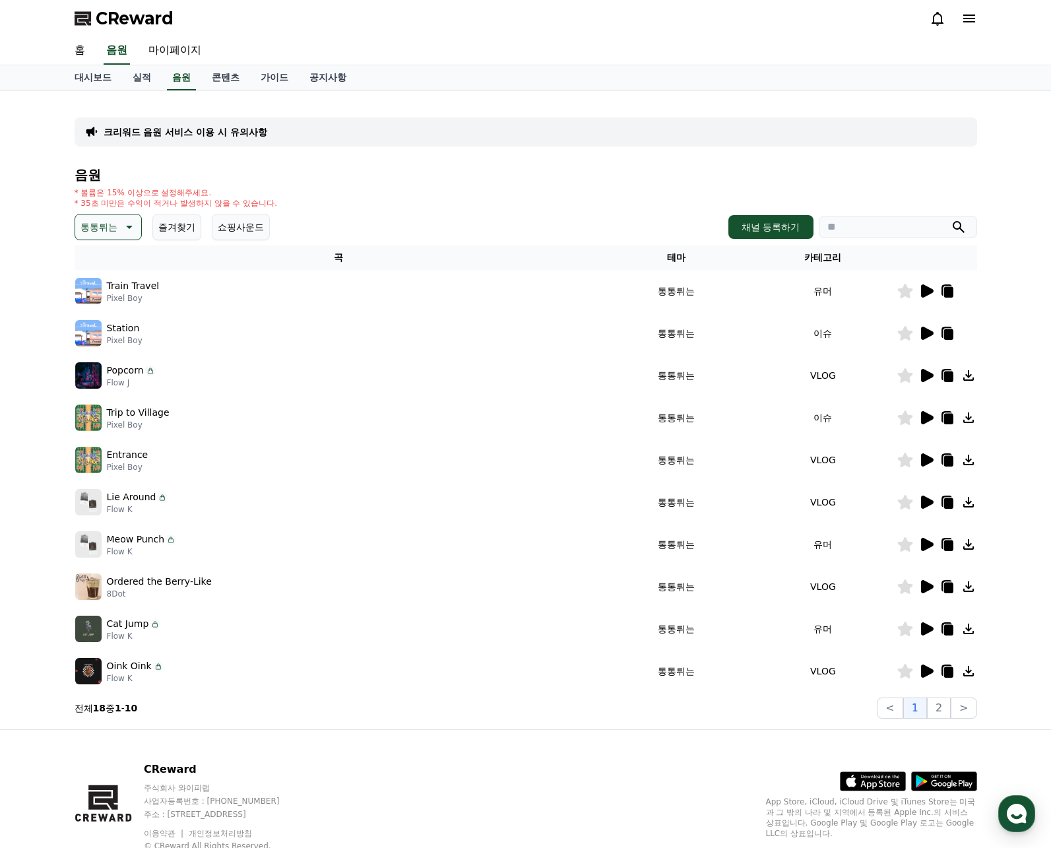
click at [122, 229] on icon at bounding box center [128, 227] width 16 height 16
click at [106, 284] on button "귀여운" at bounding box center [96, 283] width 38 height 29
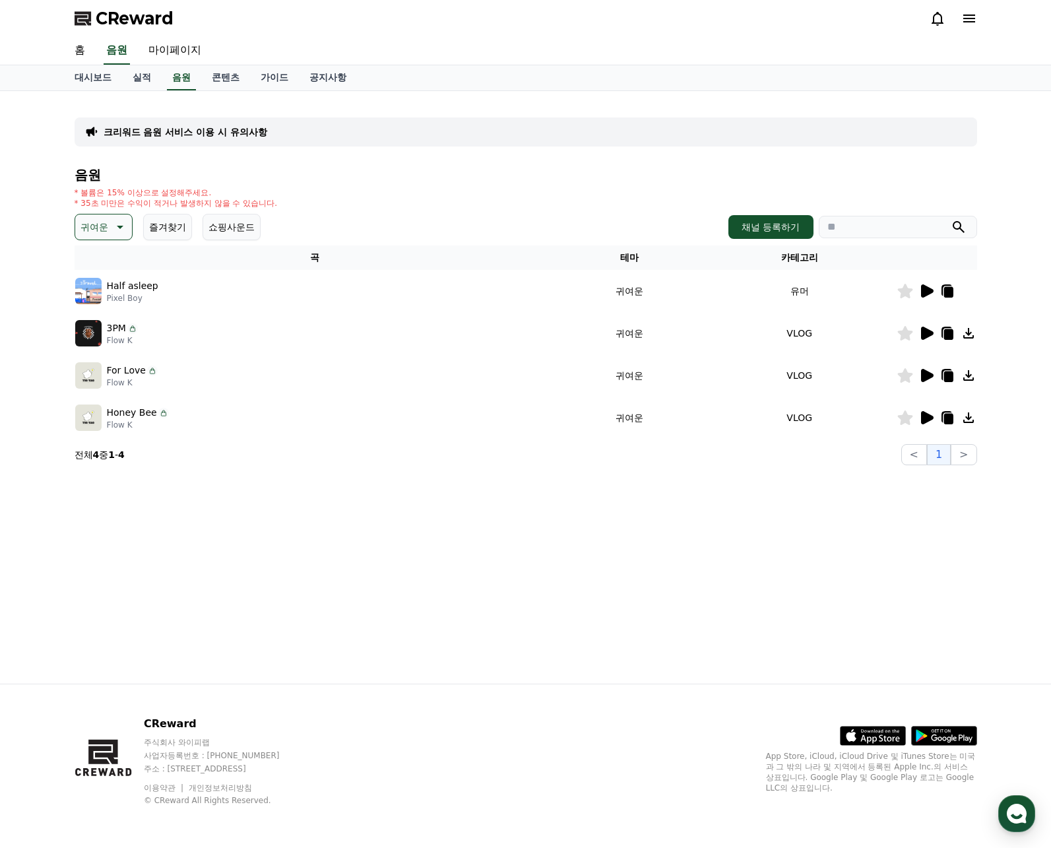
click at [923, 293] on icon at bounding box center [927, 290] width 13 height 13
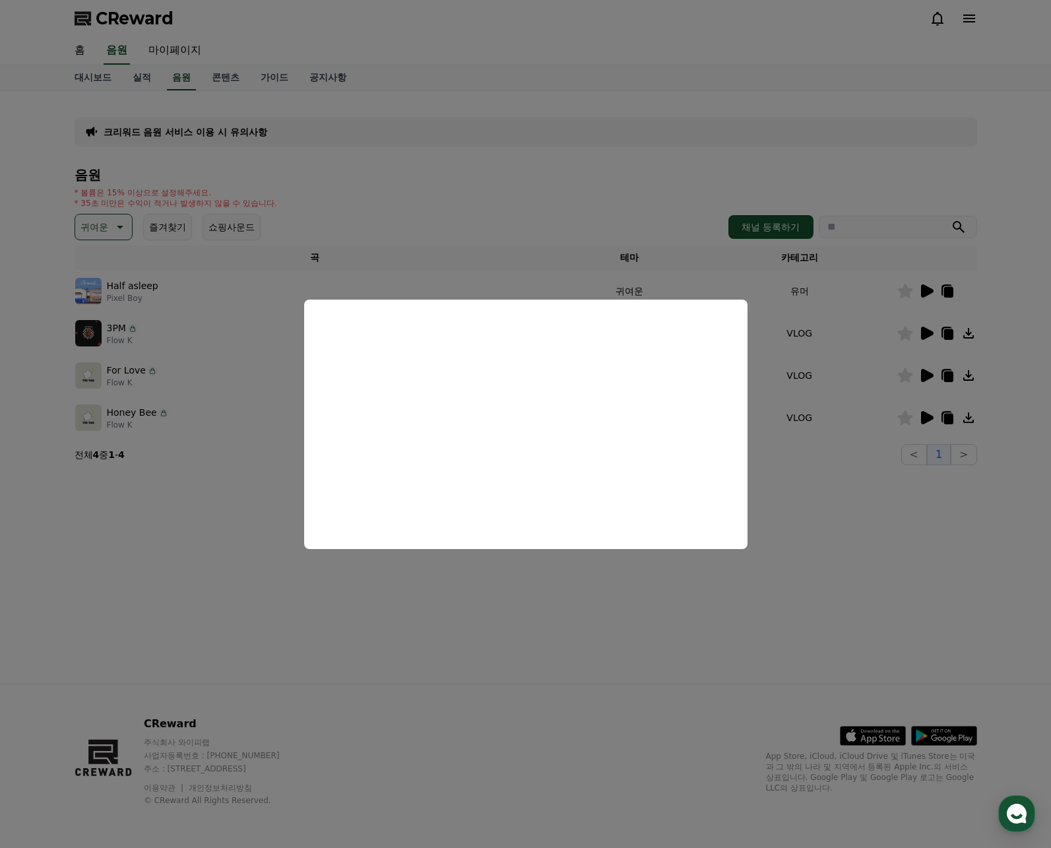
click at [847, 451] on button "close modal" at bounding box center [525, 424] width 1051 height 848
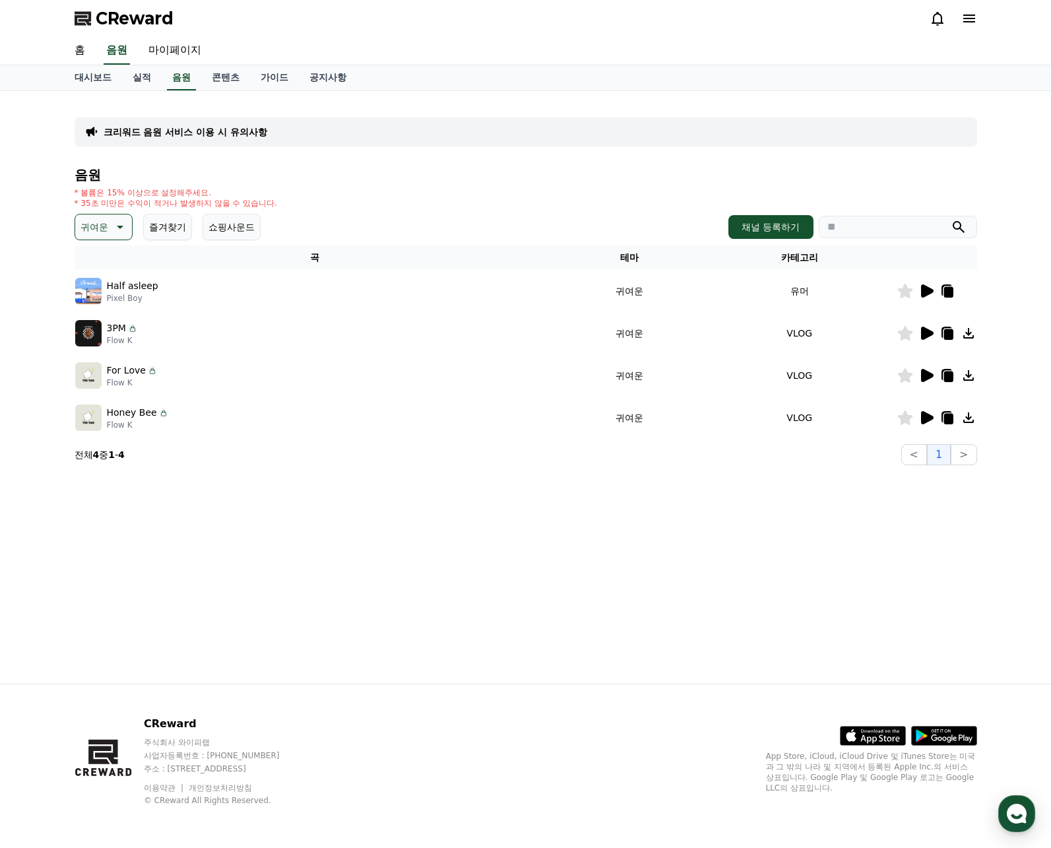
click at [923, 335] on icon at bounding box center [927, 333] width 13 height 13
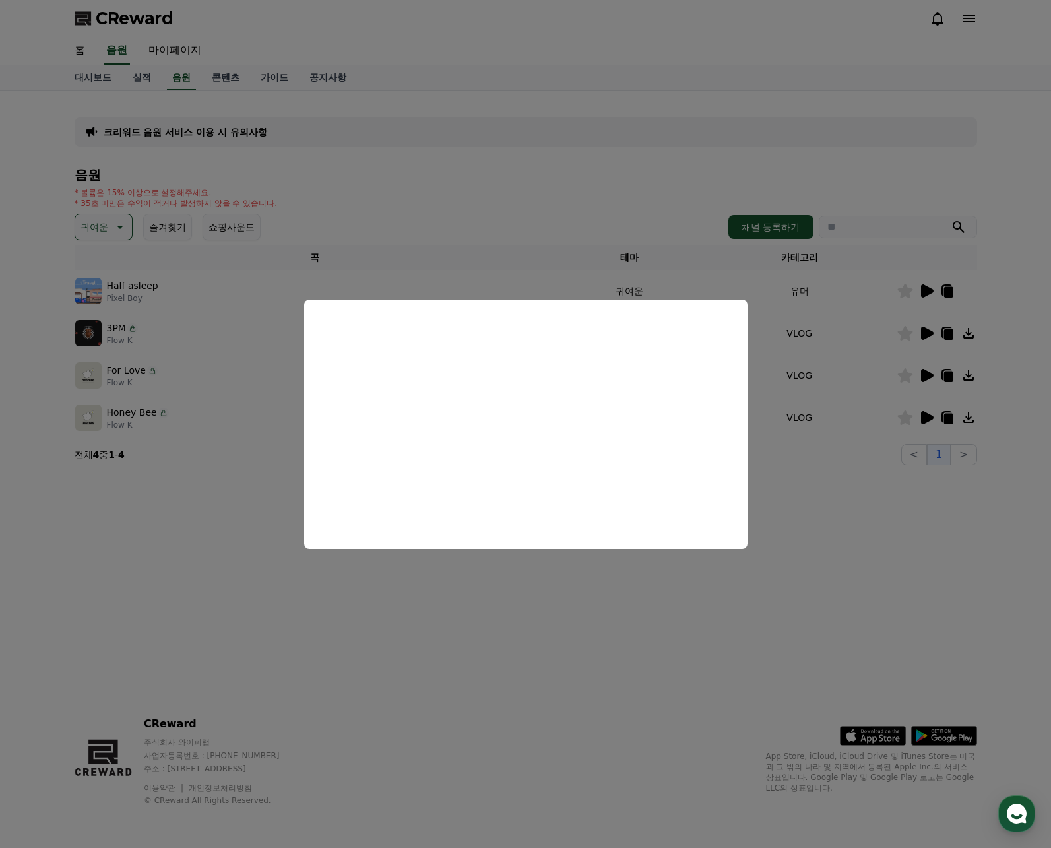
click at [826, 453] on button "close modal" at bounding box center [525, 424] width 1051 height 848
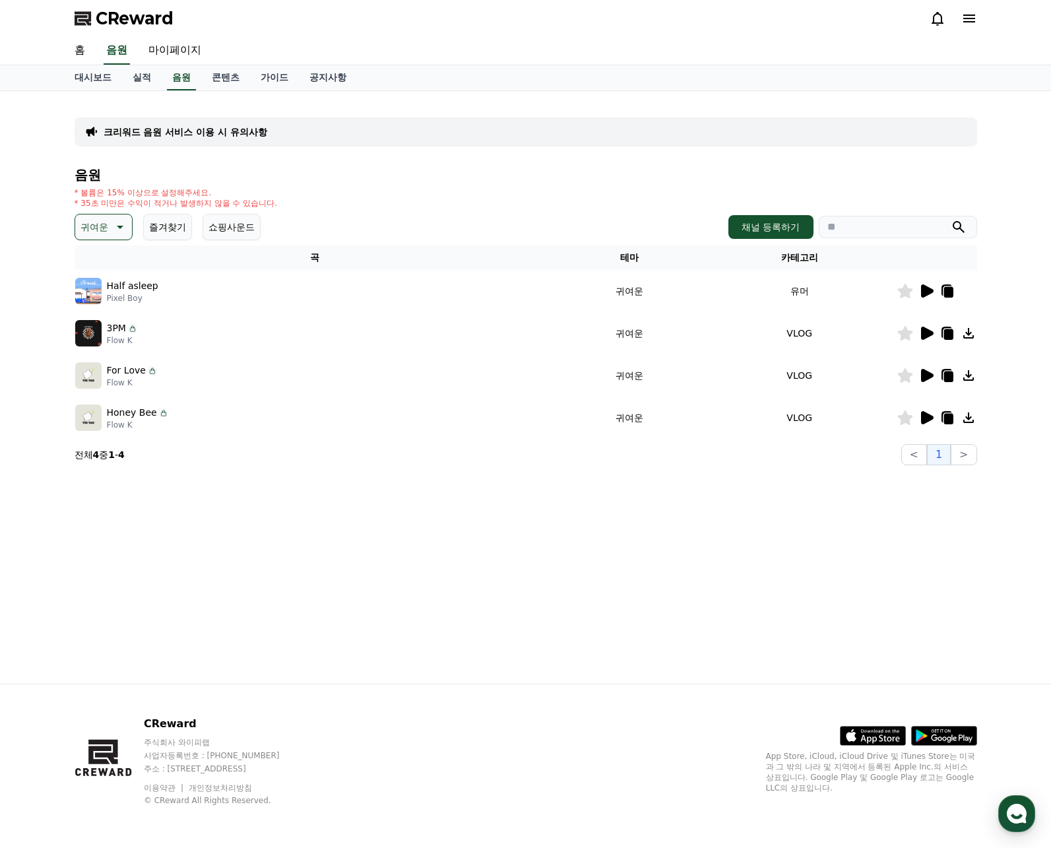
click at [930, 375] on icon at bounding box center [927, 375] width 13 height 13
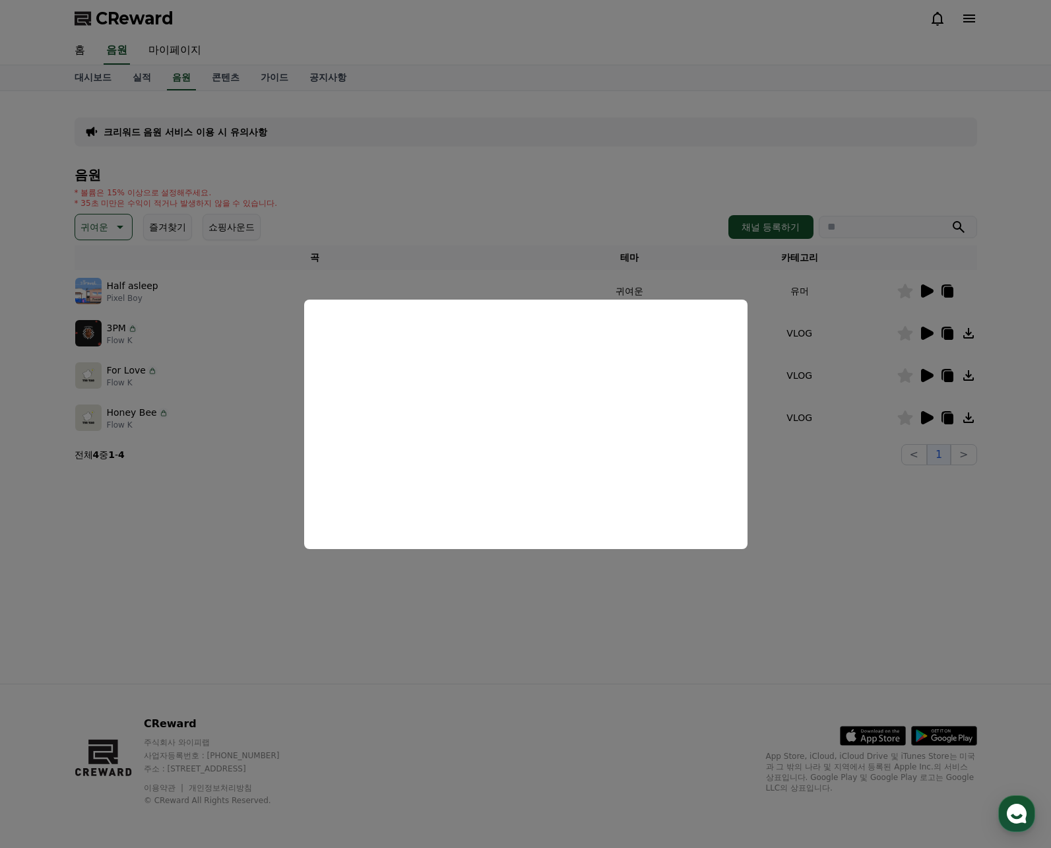
click at [853, 435] on button "close modal" at bounding box center [525, 424] width 1051 height 848
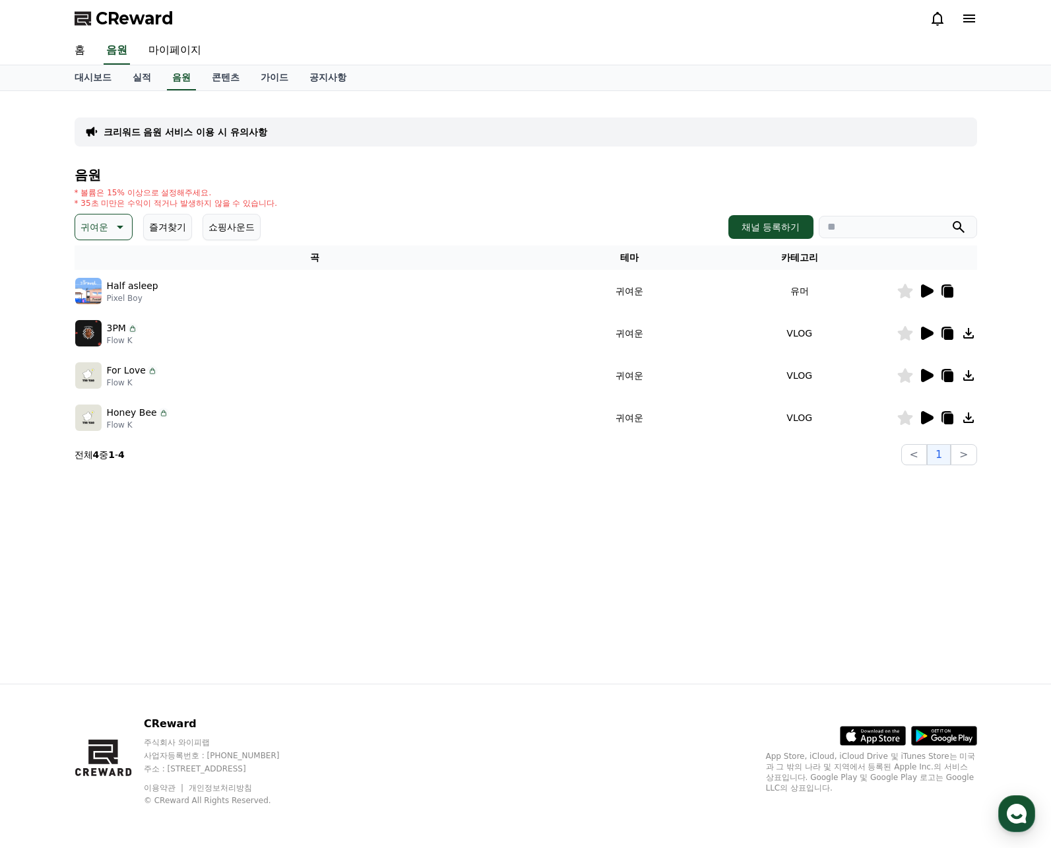
click at [924, 417] on icon at bounding box center [927, 417] width 13 height 13
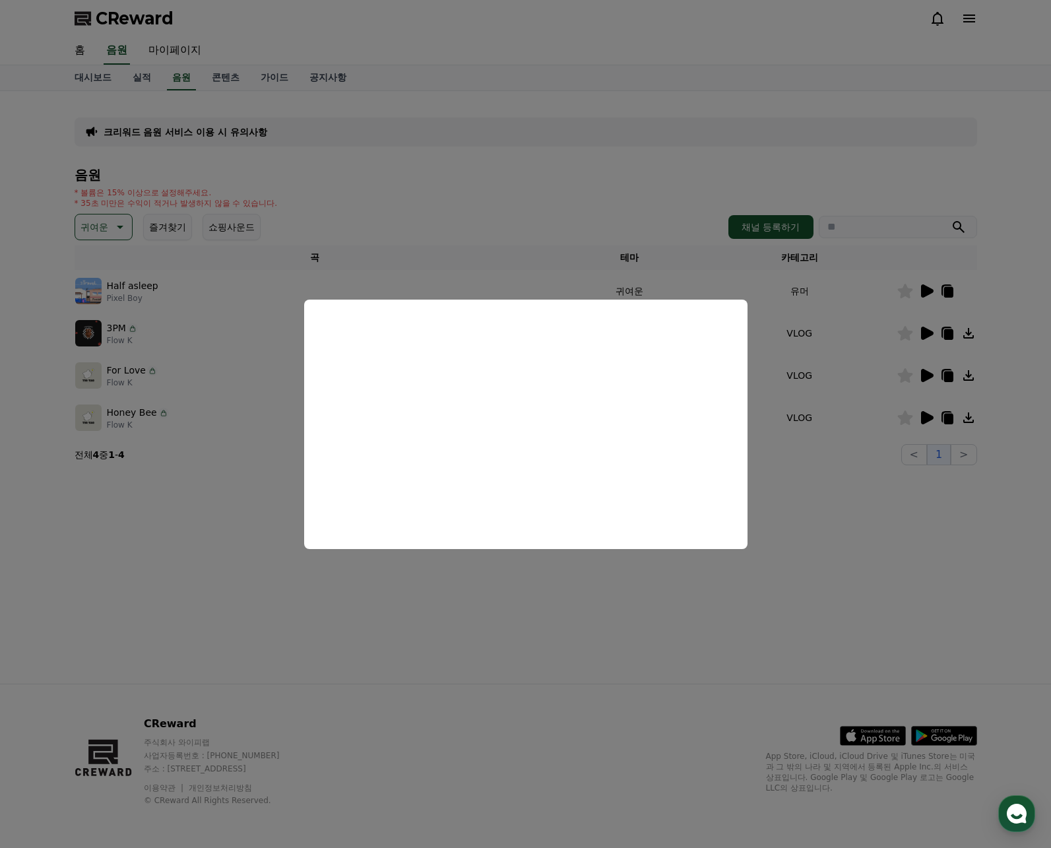
click at [831, 481] on button "close modal" at bounding box center [525, 424] width 1051 height 848
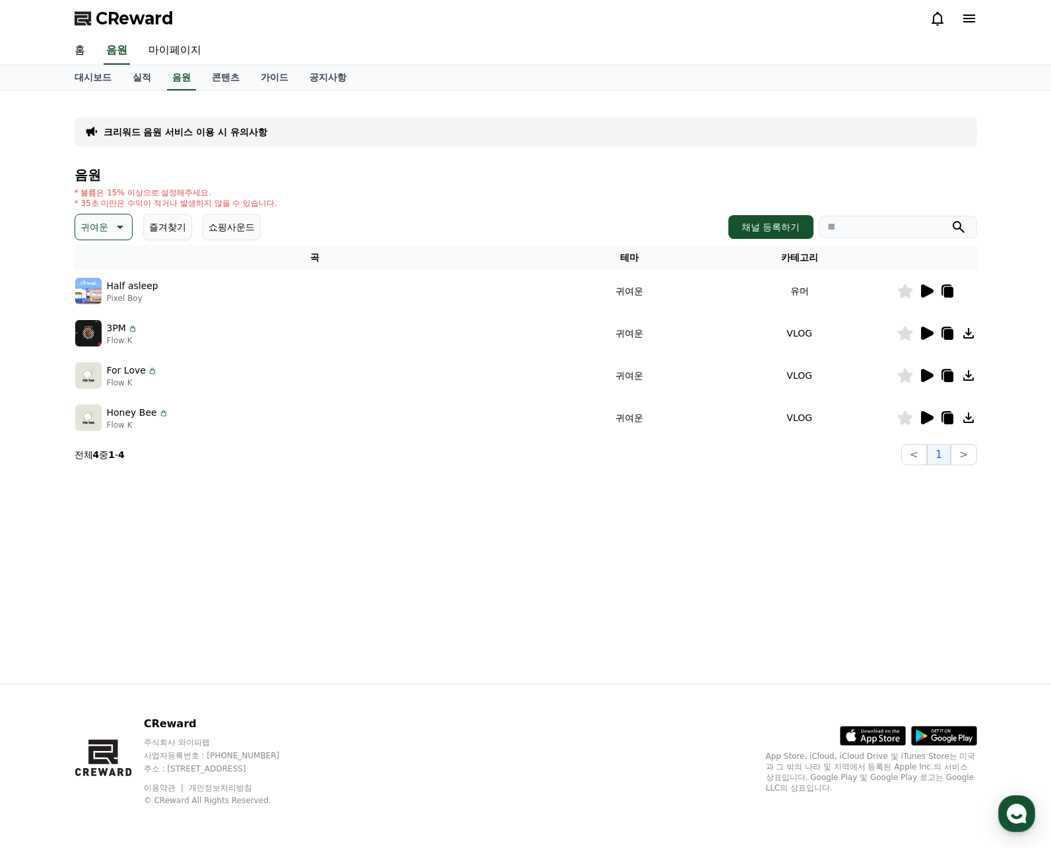
click at [118, 232] on icon at bounding box center [119, 227] width 16 height 16
click at [96, 372] on button "코믹한" at bounding box center [96, 370] width 38 height 29
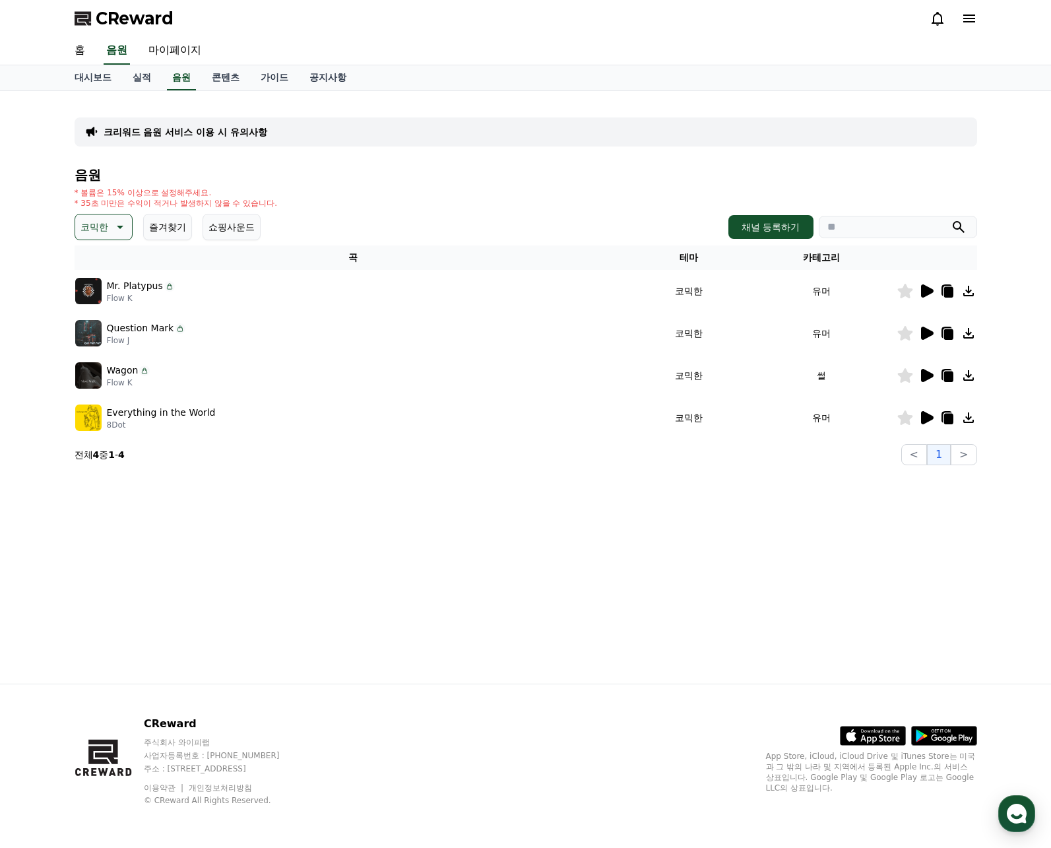
click at [921, 294] on icon at bounding box center [927, 290] width 13 height 13
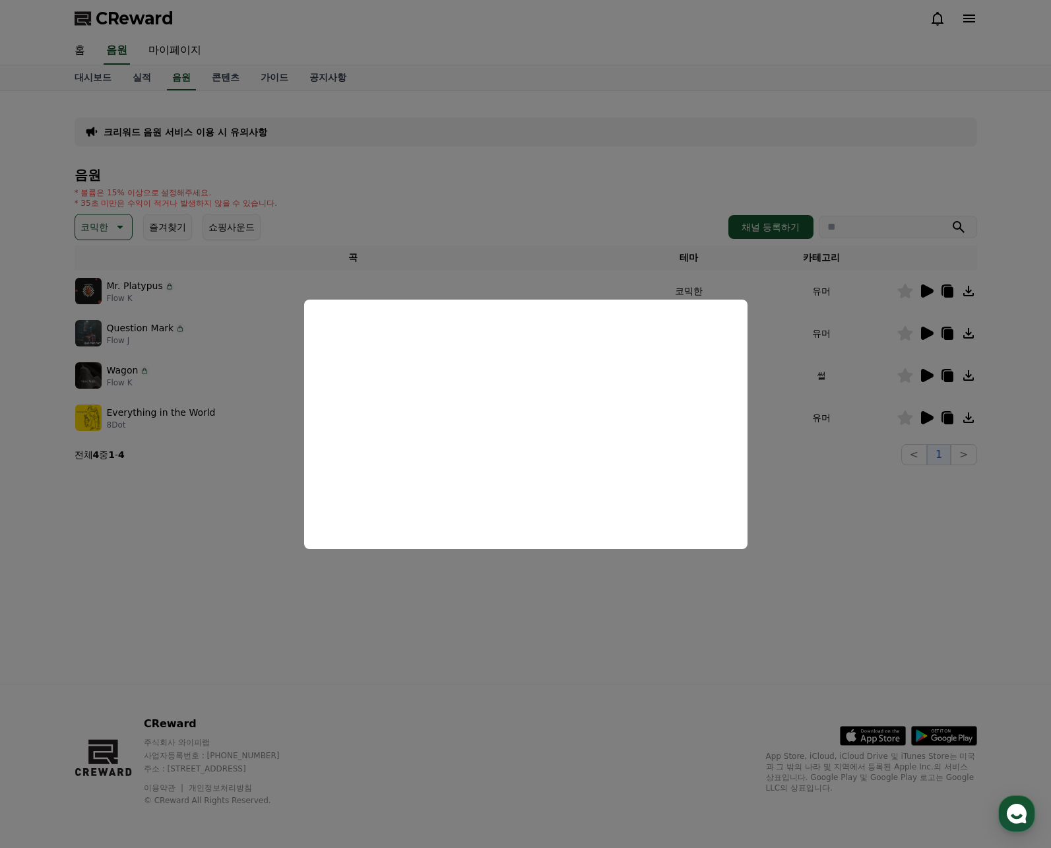
click at [825, 391] on button "close modal" at bounding box center [525, 424] width 1051 height 848
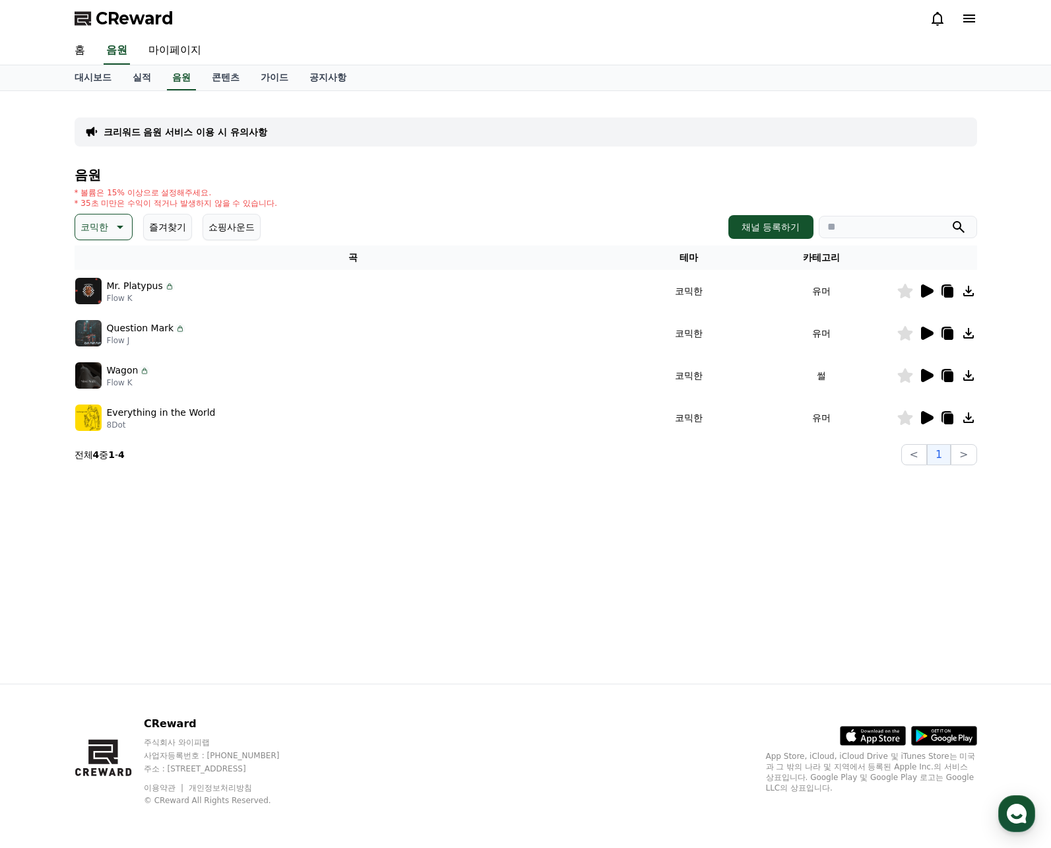
click at [927, 329] on icon at bounding box center [927, 333] width 16 height 16
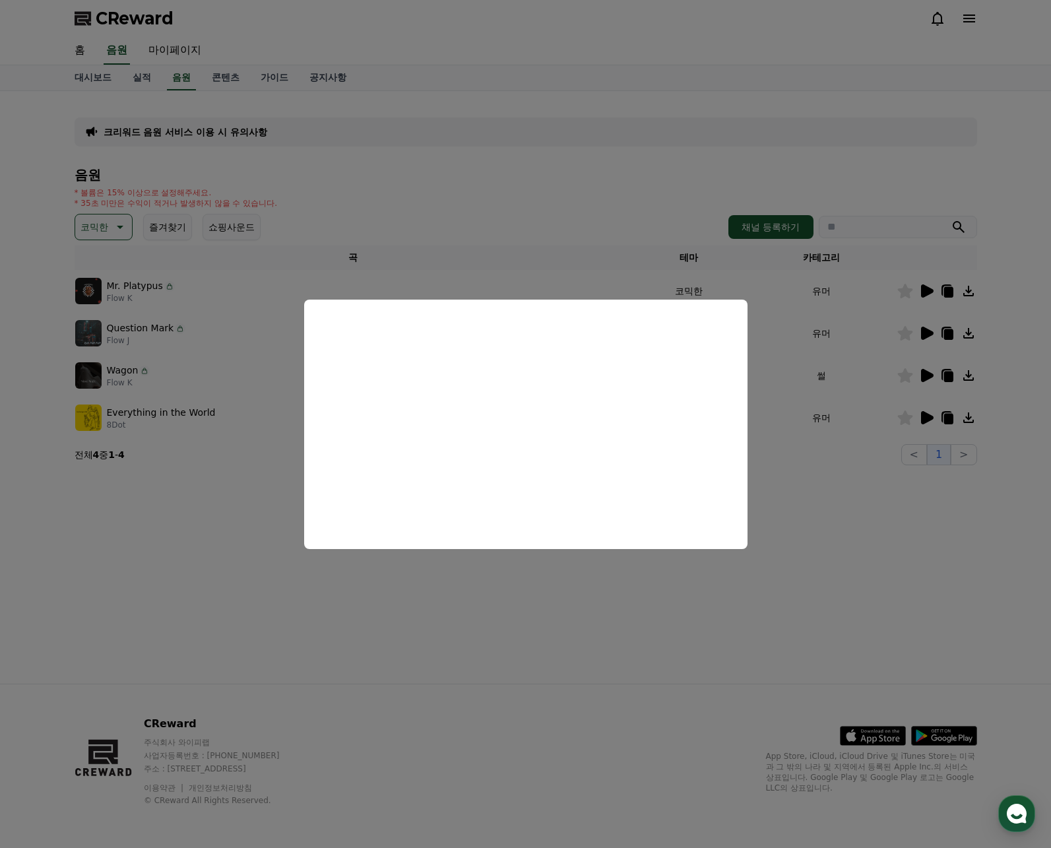
click at [820, 422] on button "close modal" at bounding box center [525, 424] width 1051 height 848
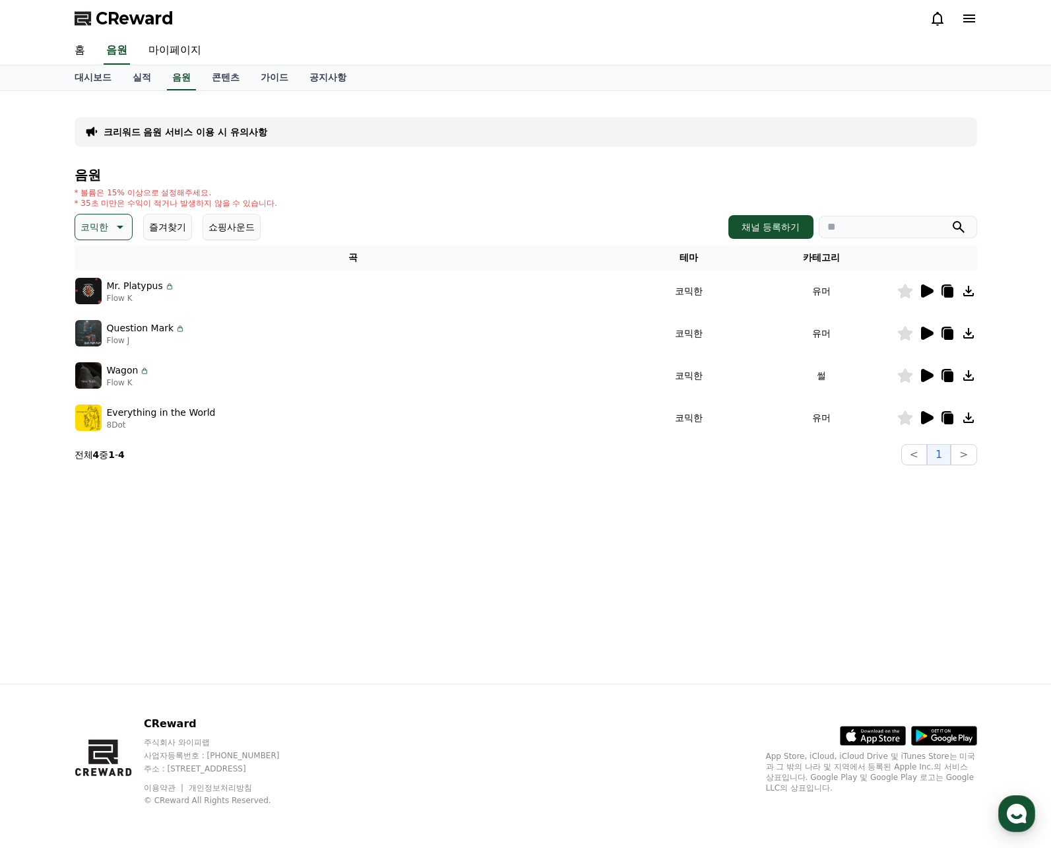
click at [929, 367] on td at bounding box center [937, 375] width 81 height 42
click at [927, 370] on icon at bounding box center [927, 376] width 16 height 16
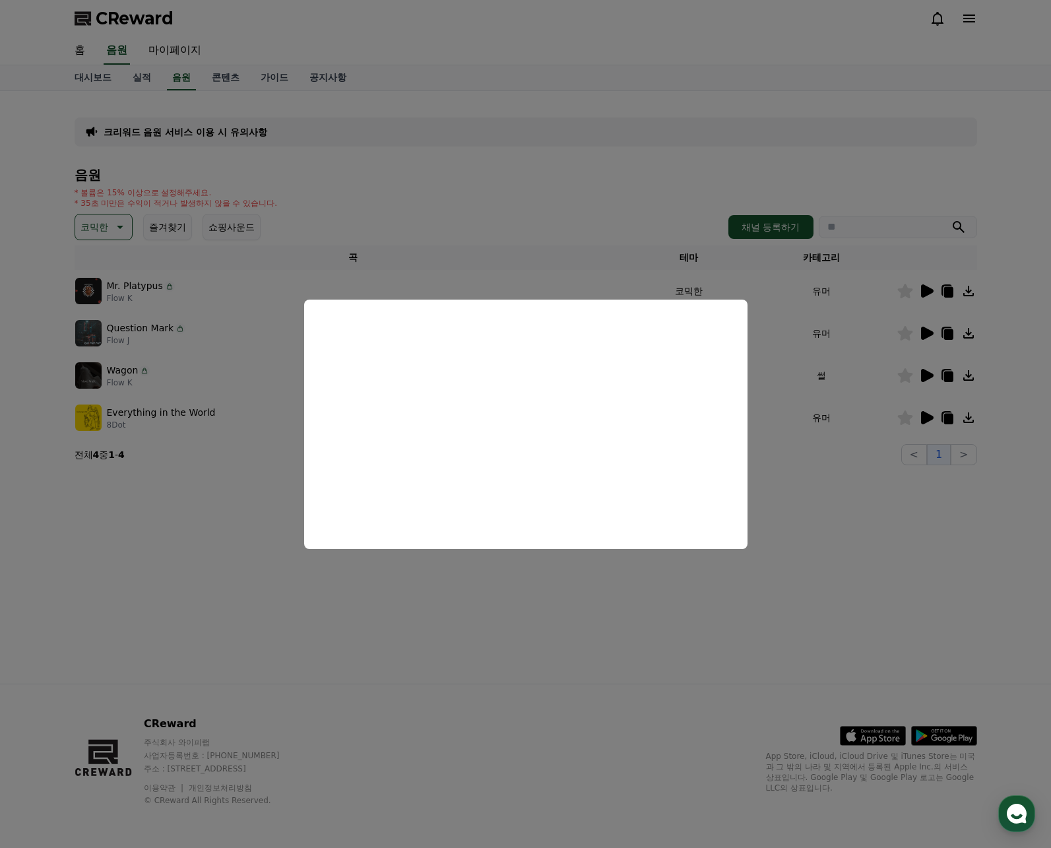
click at [789, 436] on button "close modal" at bounding box center [525, 424] width 1051 height 848
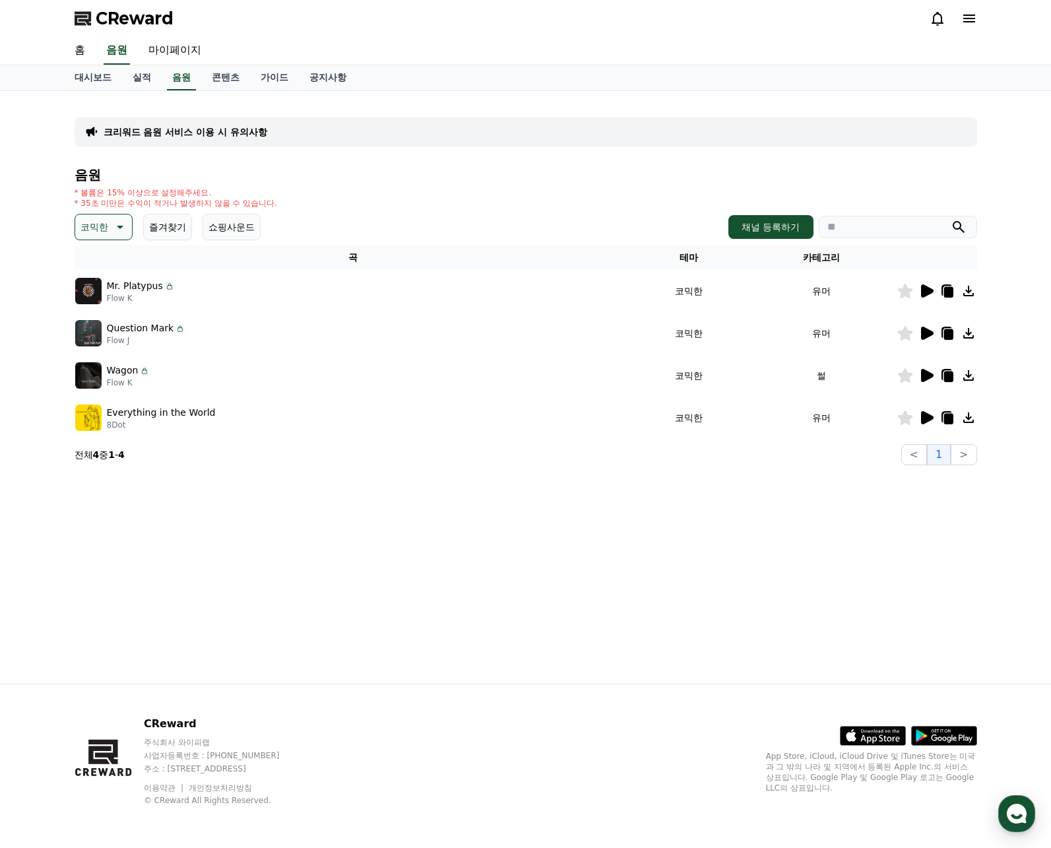
click at [929, 417] on icon at bounding box center [927, 417] width 13 height 13
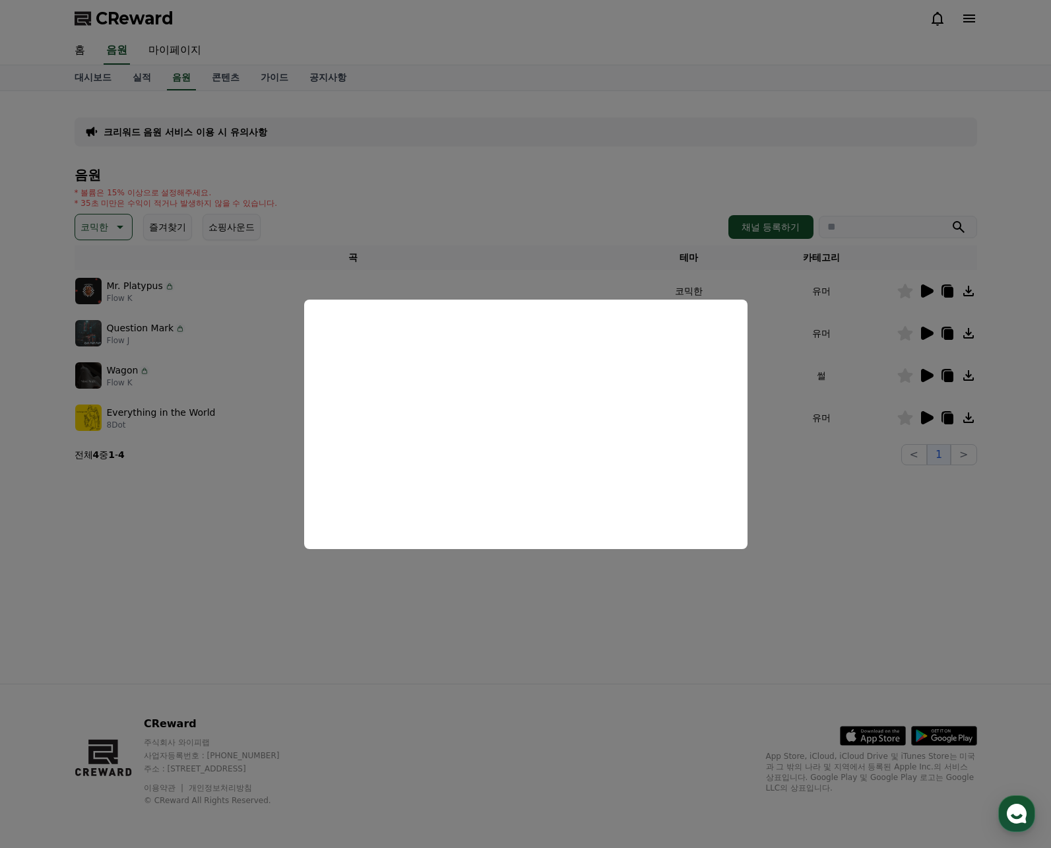
click at [121, 243] on button "close modal" at bounding box center [525, 424] width 1051 height 848
click at [108, 228] on button "코믹한" at bounding box center [104, 227] width 58 height 26
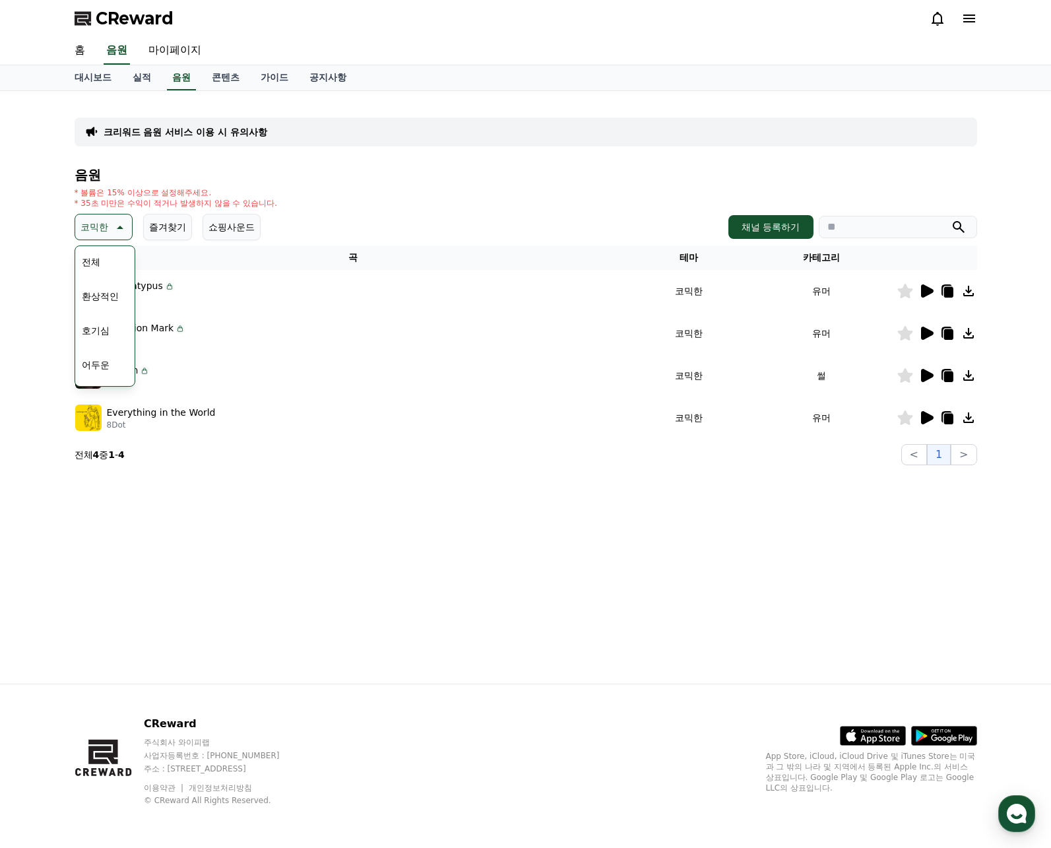
click at [100, 329] on button "호기심" at bounding box center [96, 330] width 38 height 29
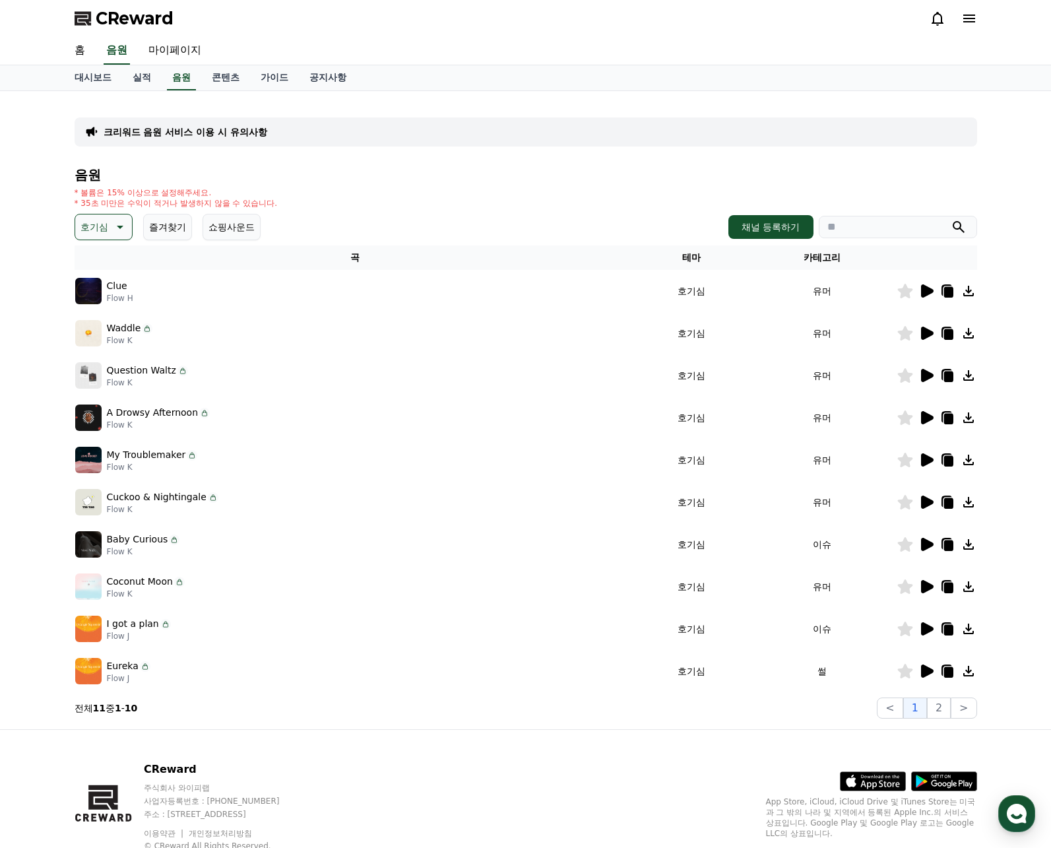
click at [926, 339] on icon at bounding box center [927, 333] width 16 height 16
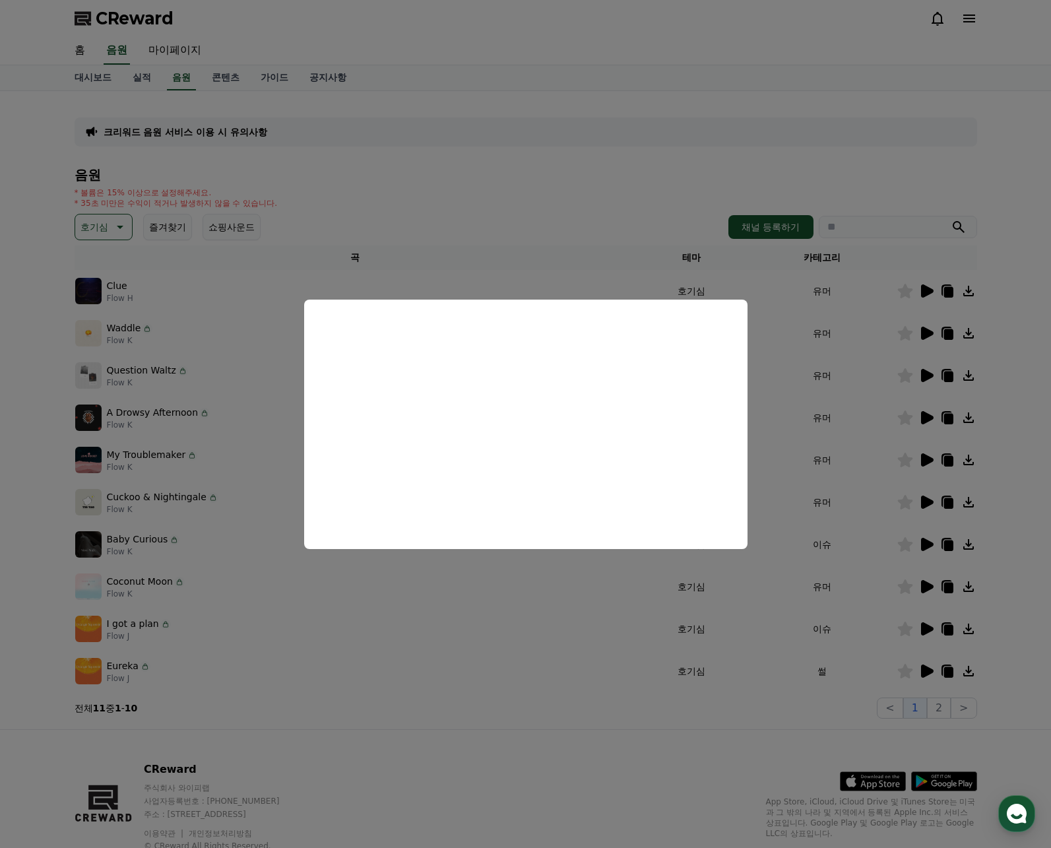
click at [605, 154] on button "close modal" at bounding box center [525, 424] width 1051 height 848
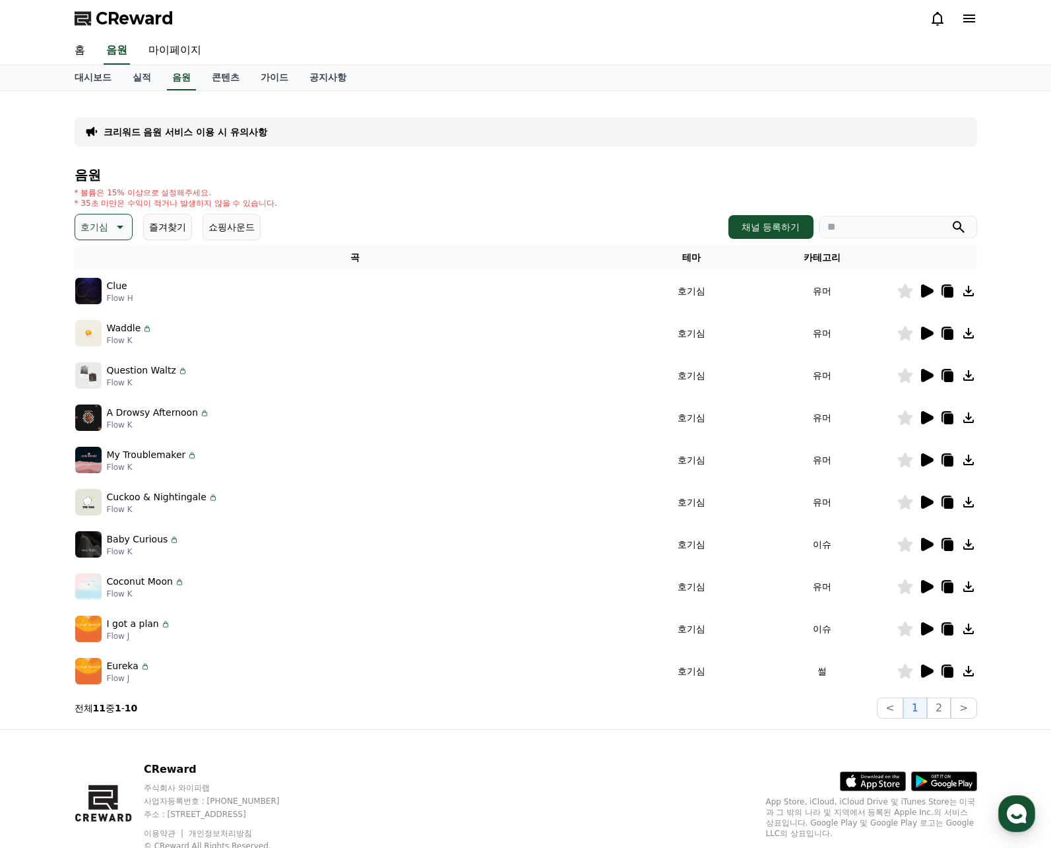
drag, startPoint x: 659, startPoint y: 0, endPoint x: 453, endPoint y: 16, distance: 206.6
click at [453, 16] on div "CReward" at bounding box center [526, 18] width 924 height 37
